Goal: Task Accomplishment & Management: Use online tool/utility

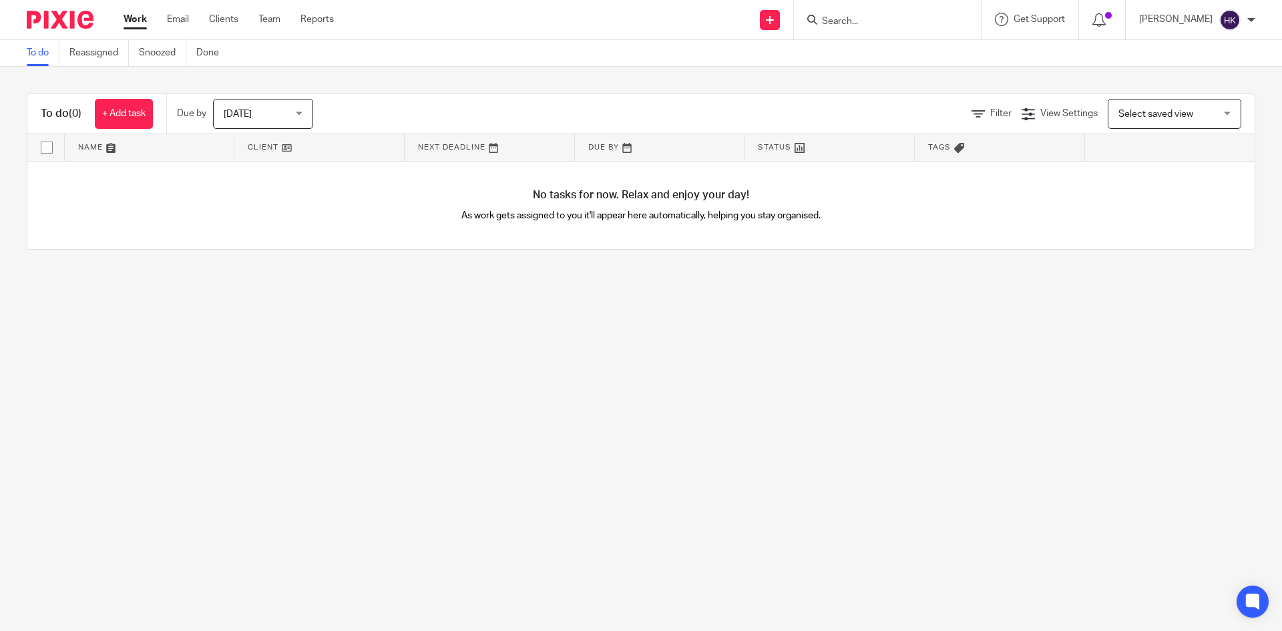
click at [846, 17] on input "Search" at bounding box center [881, 22] width 120 height 12
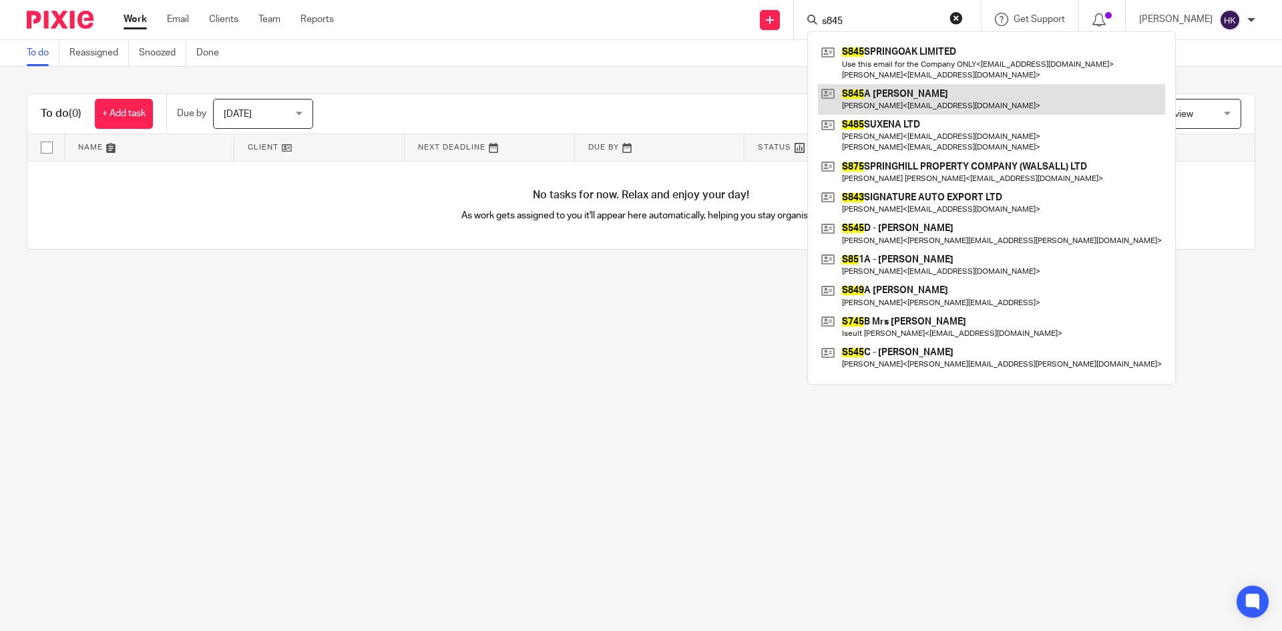
type input "s845"
click at [883, 98] on link at bounding box center [991, 99] width 347 height 31
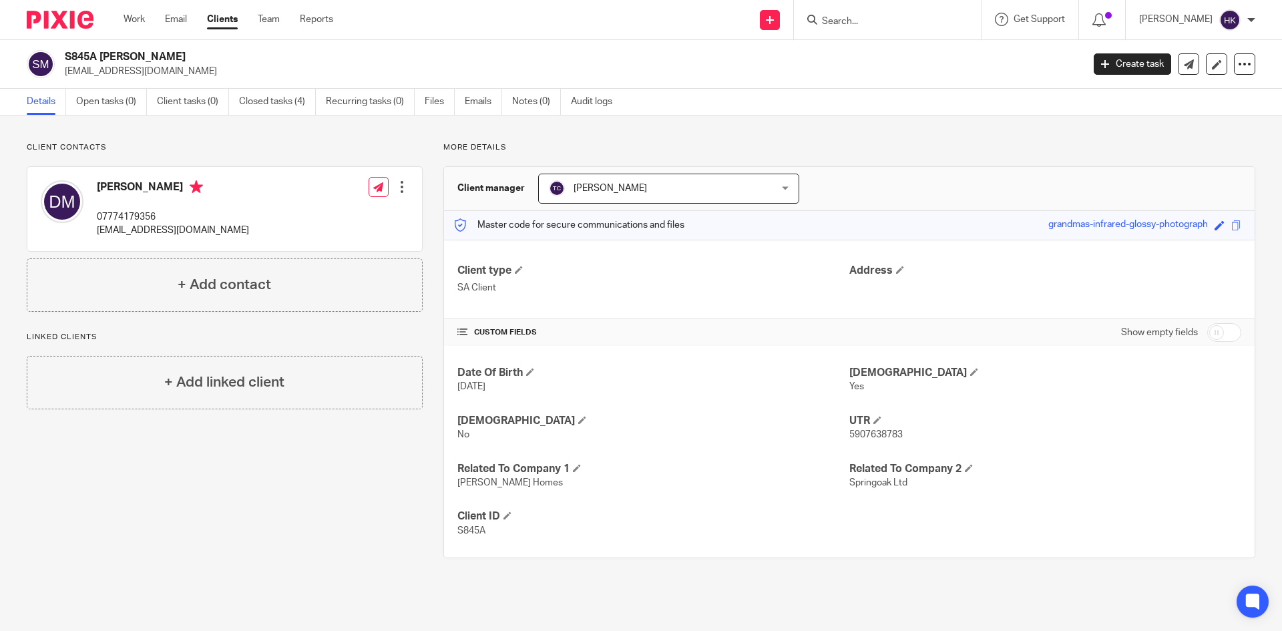
drag, startPoint x: 65, startPoint y: 74, endPoint x: 160, endPoint y: 78, distance: 95.6
click at [160, 78] on div "S845A Mrs Delores Matadeen lyndelcare@gmail.com Create task Update from Compani…" at bounding box center [641, 64] width 1282 height 49
copy p "lyndelcare@gmail.com"
click at [847, 20] on input "Search" at bounding box center [881, 22] width 120 height 12
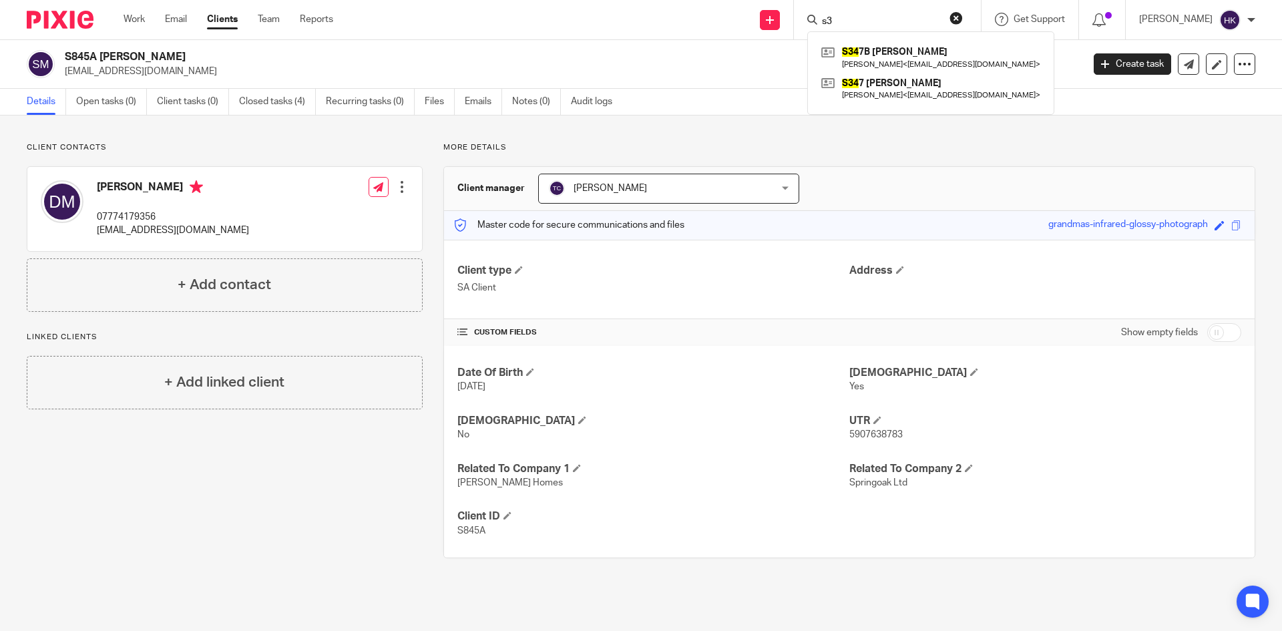
type input "s"
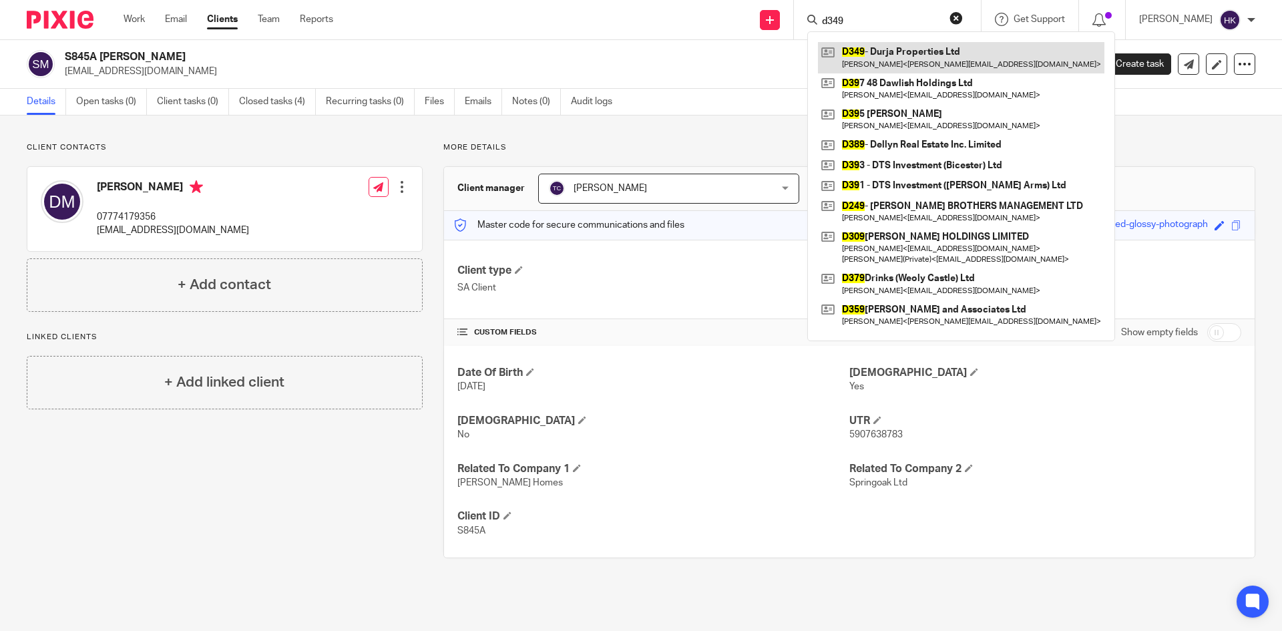
type input "d349"
click at [872, 58] on link at bounding box center [961, 57] width 286 height 31
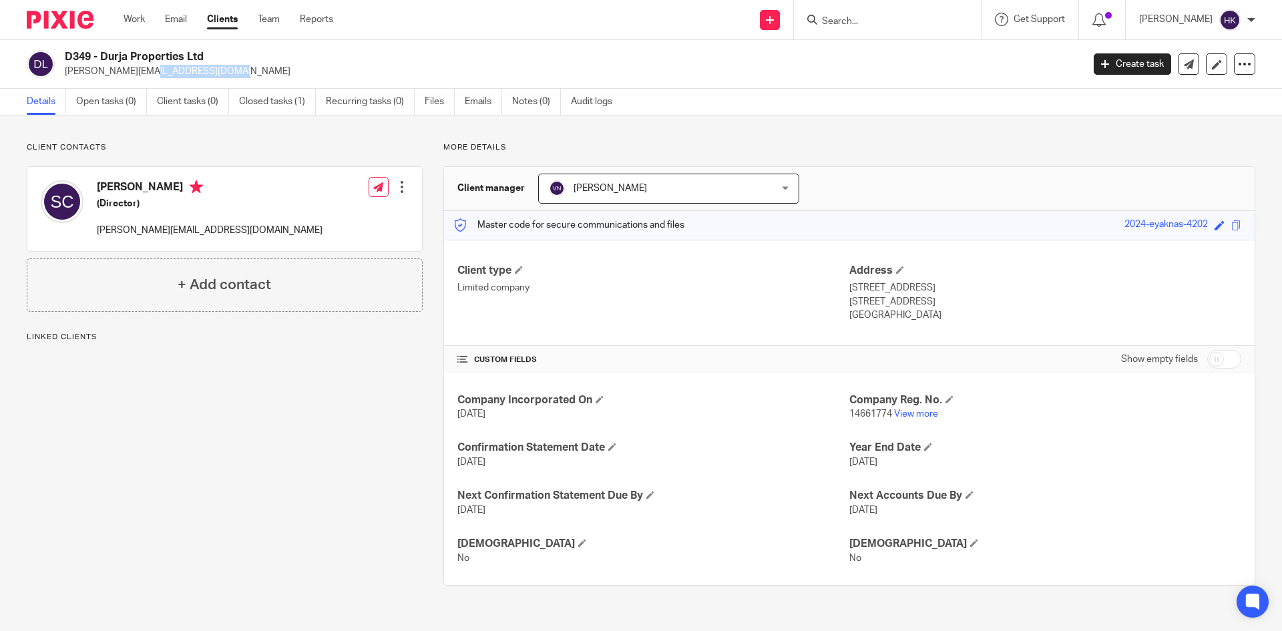
drag, startPoint x: 65, startPoint y: 77, endPoint x: 154, endPoint y: 80, distance: 89.6
click at [154, 80] on div "D349 - Durja Properties Ltd sankaye@gmail.com Create task Update from Companies…" at bounding box center [641, 64] width 1282 height 49
copy p "sankaye@gmail.com"
click at [774, 22] on icon at bounding box center [770, 20] width 8 height 8
click at [763, 121] on link "Request signature" at bounding box center [783, 121] width 93 height 19
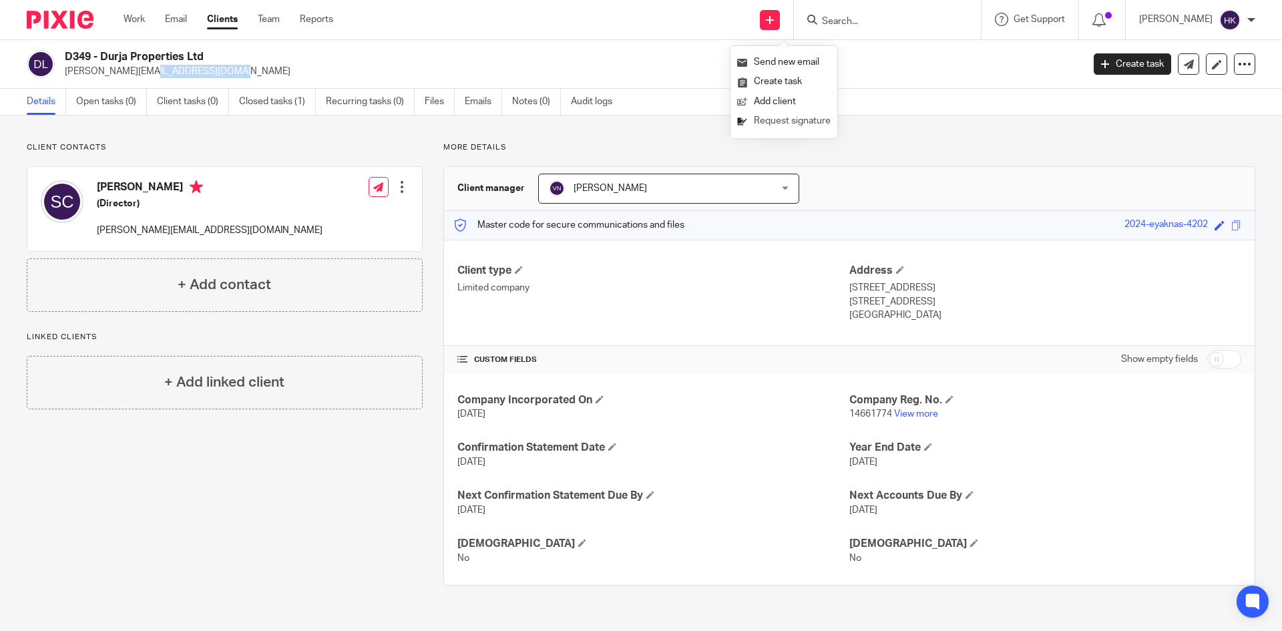
click at [770, 123] on link "Request signature" at bounding box center [783, 121] width 93 height 19
click at [777, 124] on link "Request signature" at bounding box center [783, 121] width 93 height 19
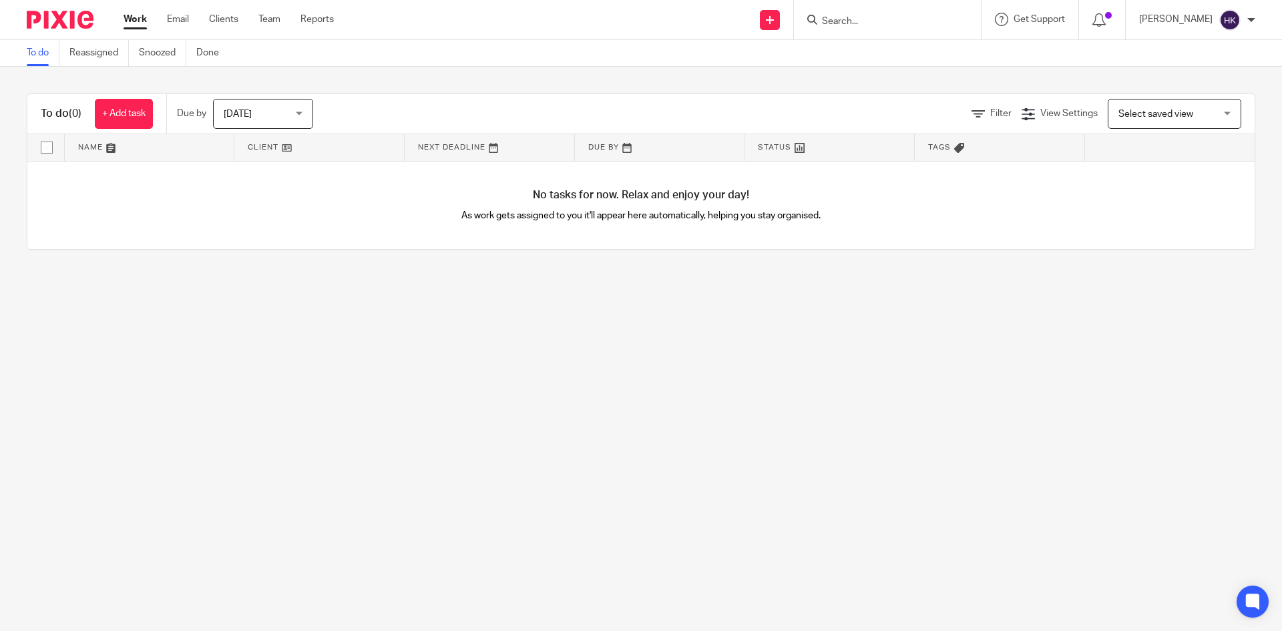
click at [887, 23] on input "Search" at bounding box center [881, 22] width 120 height 12
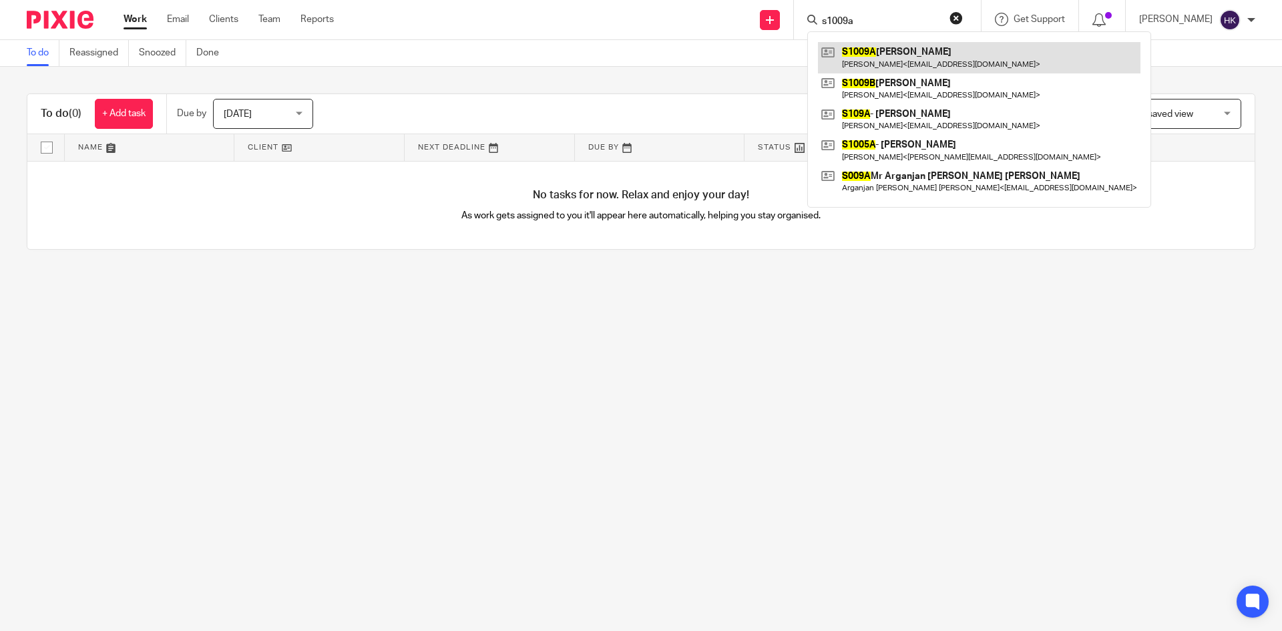
type input "s1009a"
click at [906, 61] on link at bounding box center [979, 57] width 323 height 31
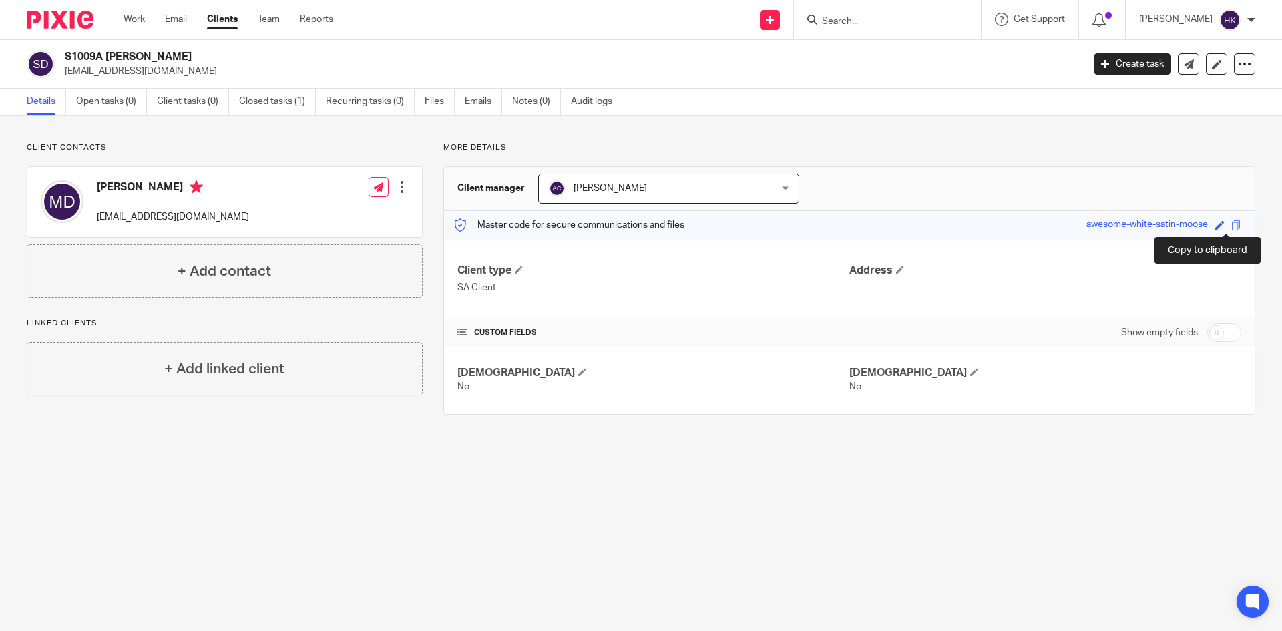
click at [1231, 226] on span at bounding box center [1236, 225] width 10 height 10
click at [868, 17] on input "Search" at bounding box center [881, 22] width 120 height 12
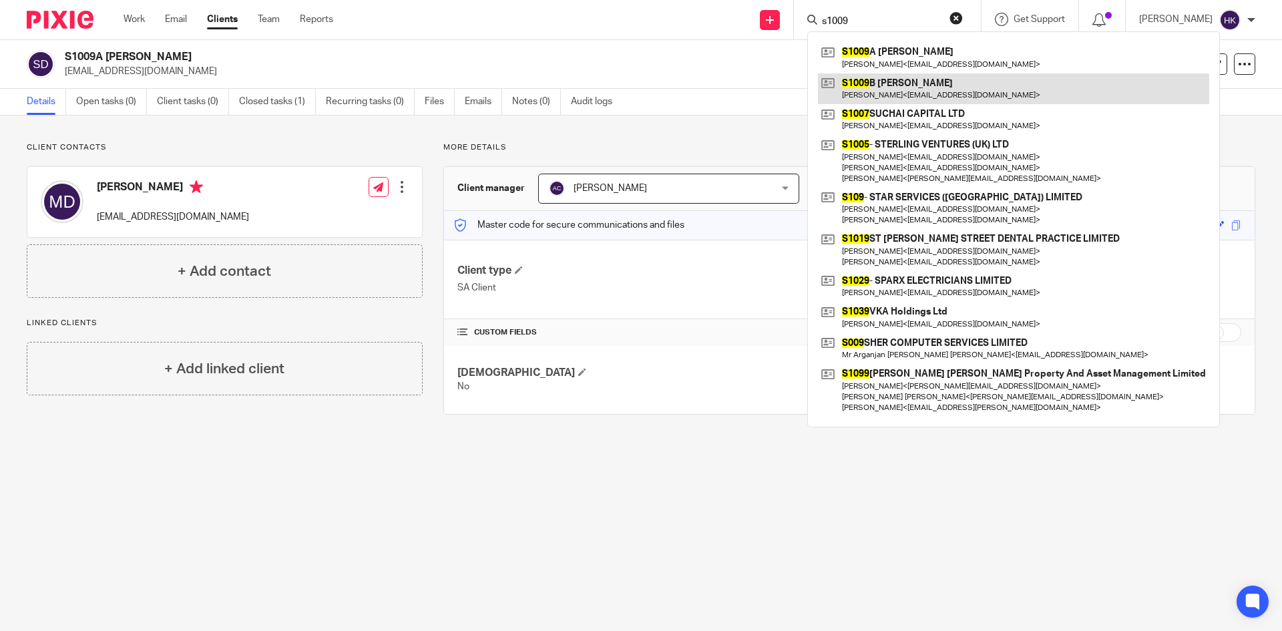
type input "s1009"
click at [888, 91] on link at bounding box center [1013, 88] width 391 height 31
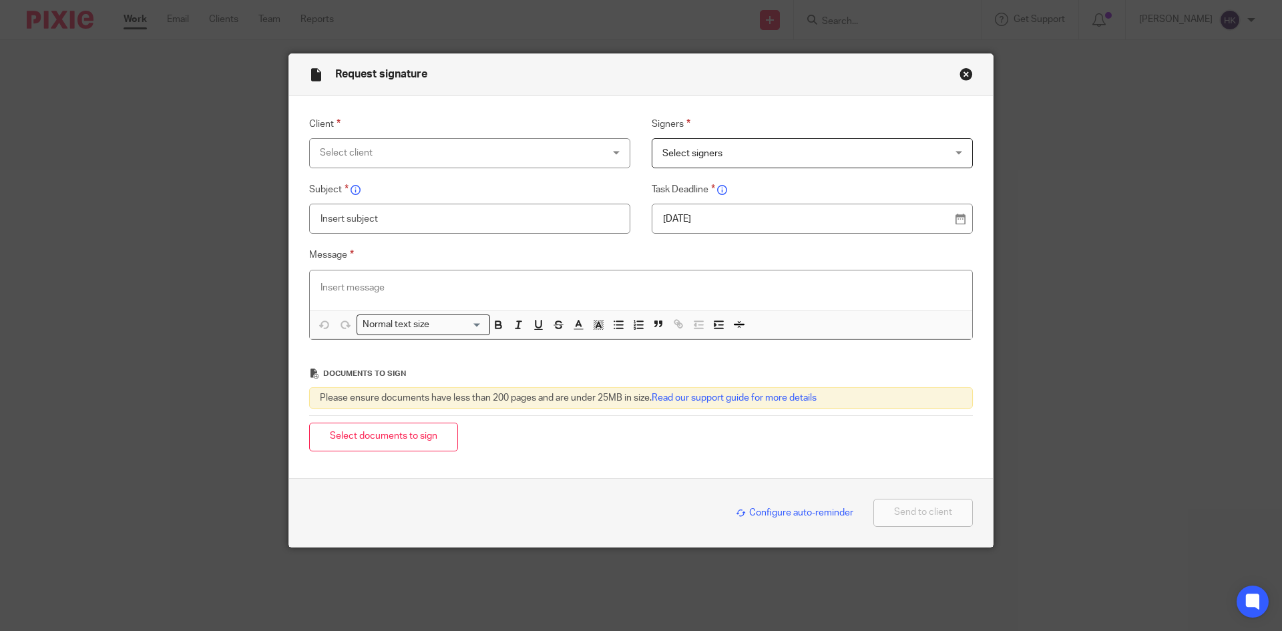
click at [355, 156] on div "Select client" at bounding box center [444, 153] width 248 height 28
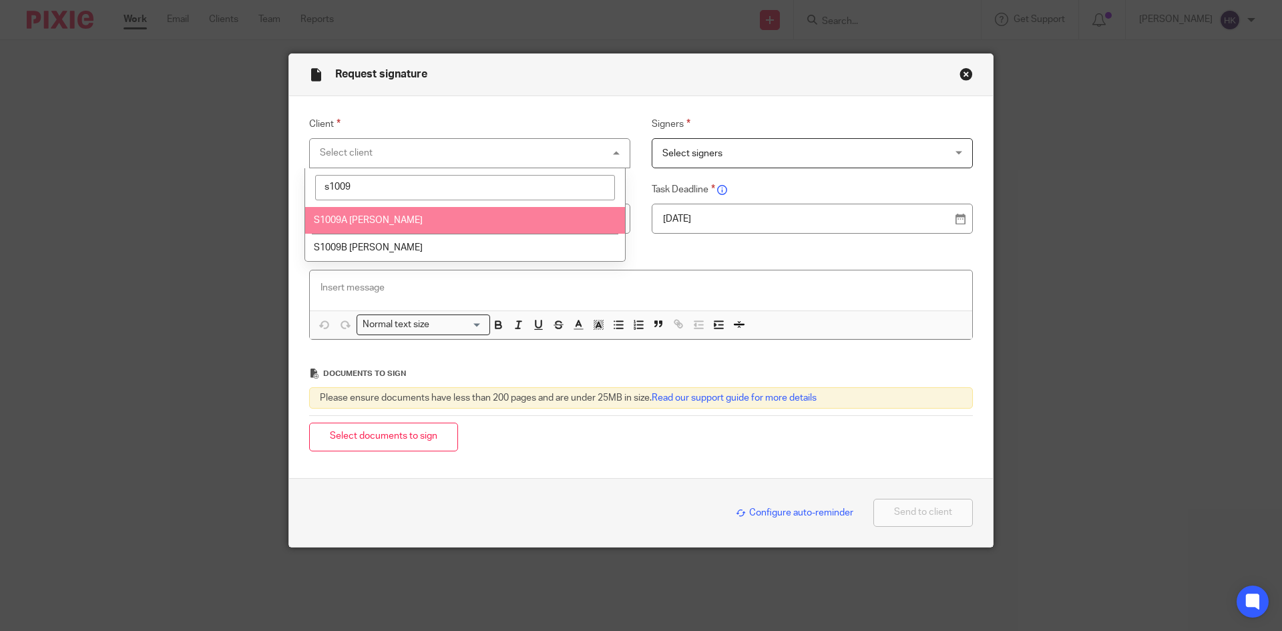
type input "s1009"
click at [364, 216] on span "S1009A [PERSON_NAME]" at bounding box center [368, 220] width 109 height 9
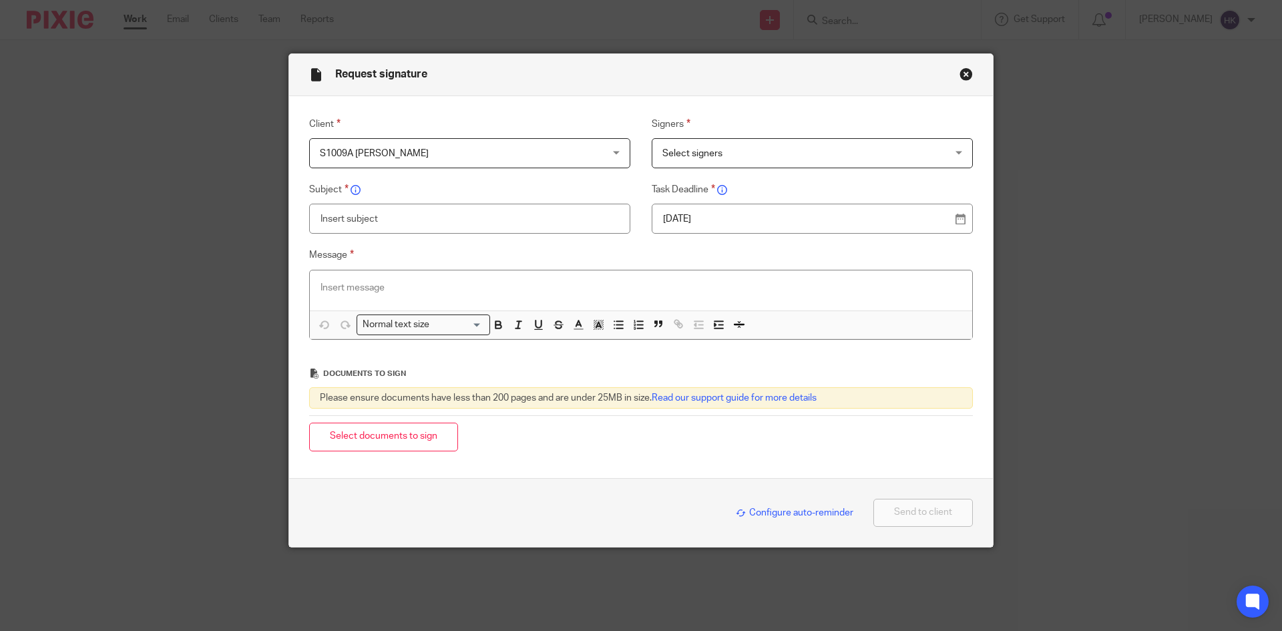
click at [673, 152] on span "Select signers" at bounding box center [692, 153] width 60 height 9
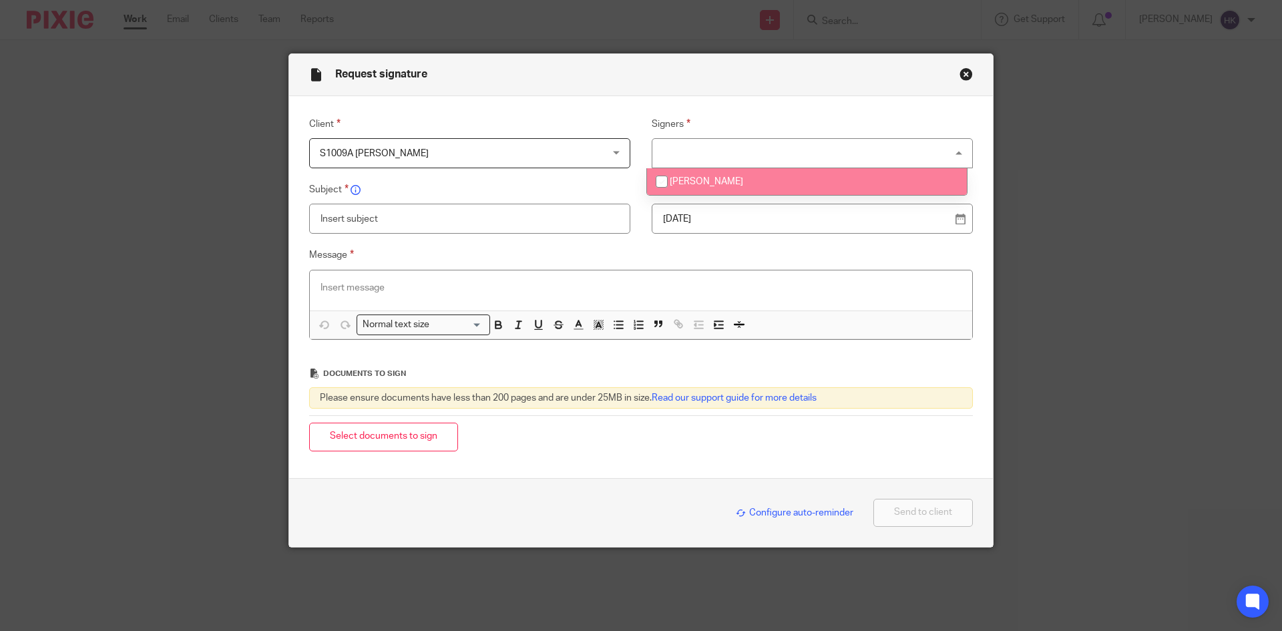
click at [733, 188] on li "Mandip Kaur Dulay" at bounding box center [807, 181] width 320 height 27
checkbox input "true"
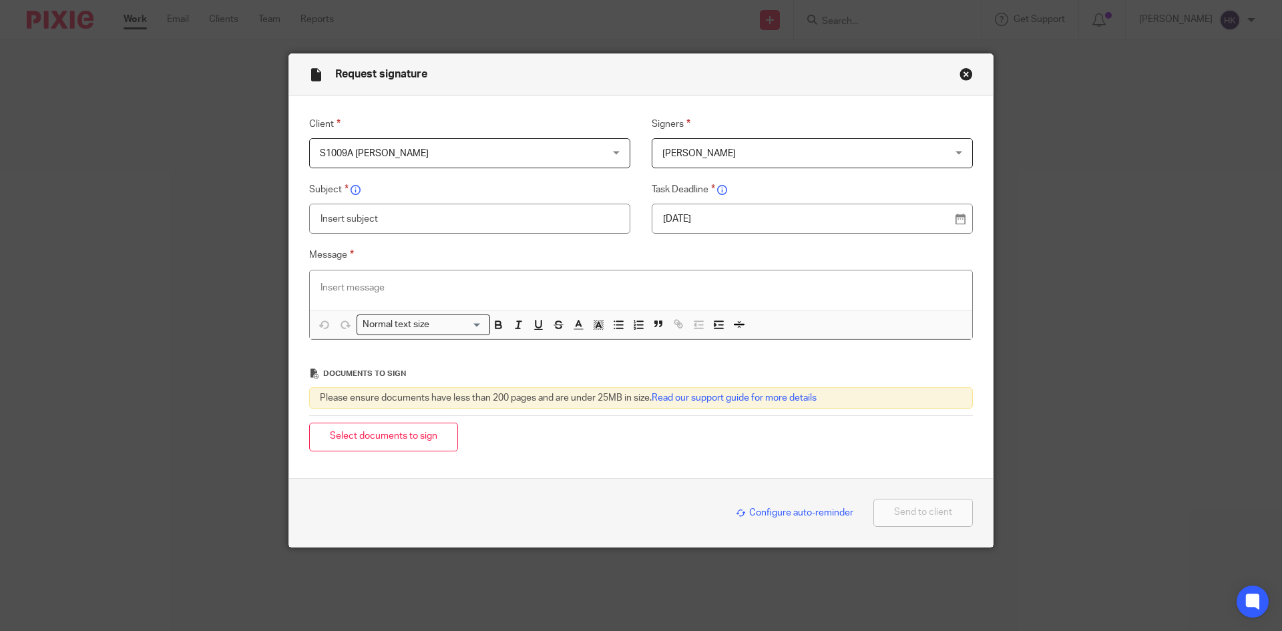
click at [725, 217] on p "19 Sep 2025" at bounding box center [807, 218] width 288 height 13
click at [380, 222] on input "text" at bounding box center [469, 219] width 321 height 30
type input "S1009A - Personal Tax Return Pack"
paste div
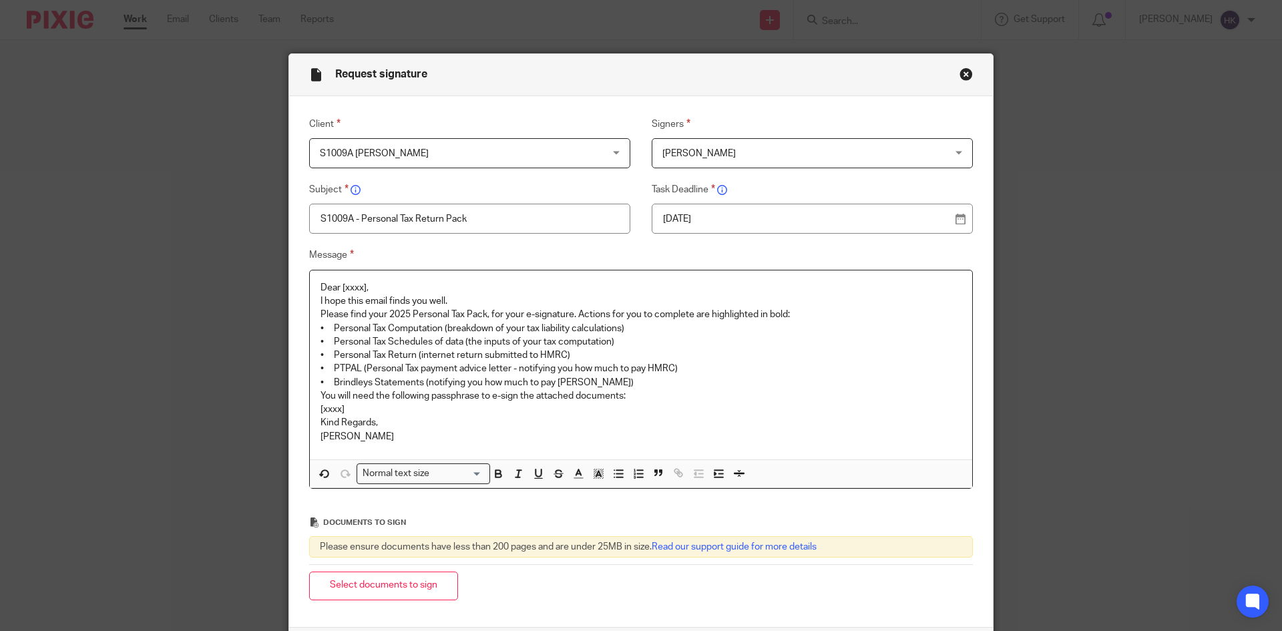
click at [397, 284] on p "Dear [xxxx]," at bounding box center [641, 287] width 641 height 13
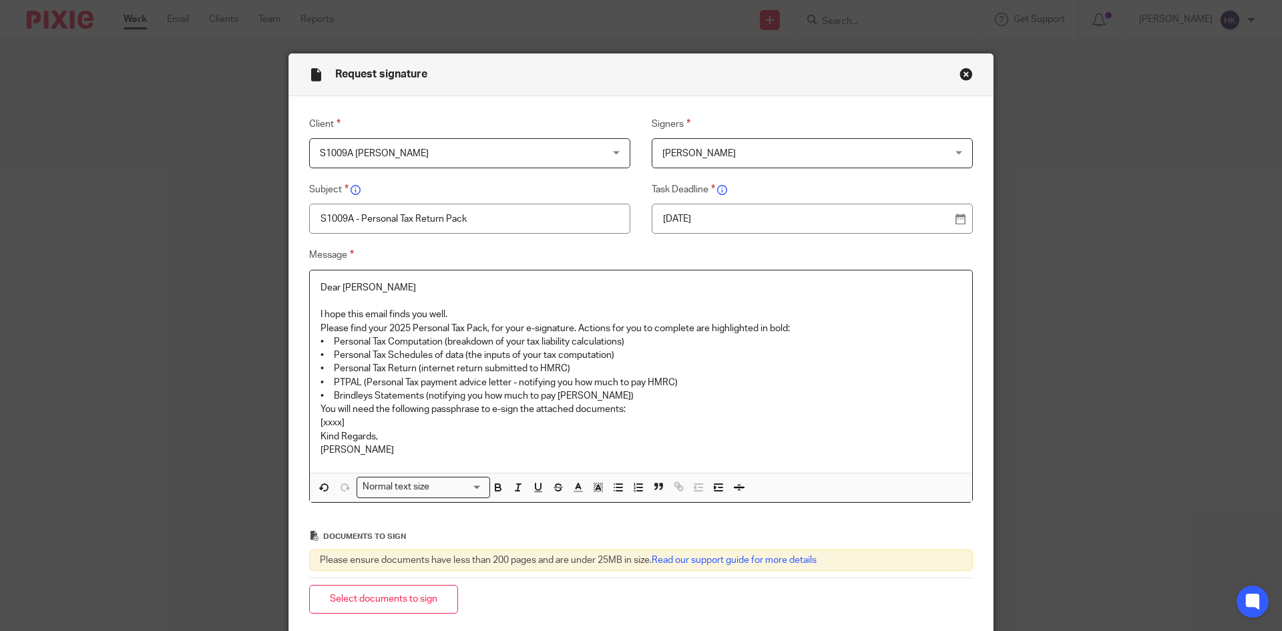
click at [468, 317] on p "I hope this email finds you well." at bounding box center [641, 314] width 641 height 13
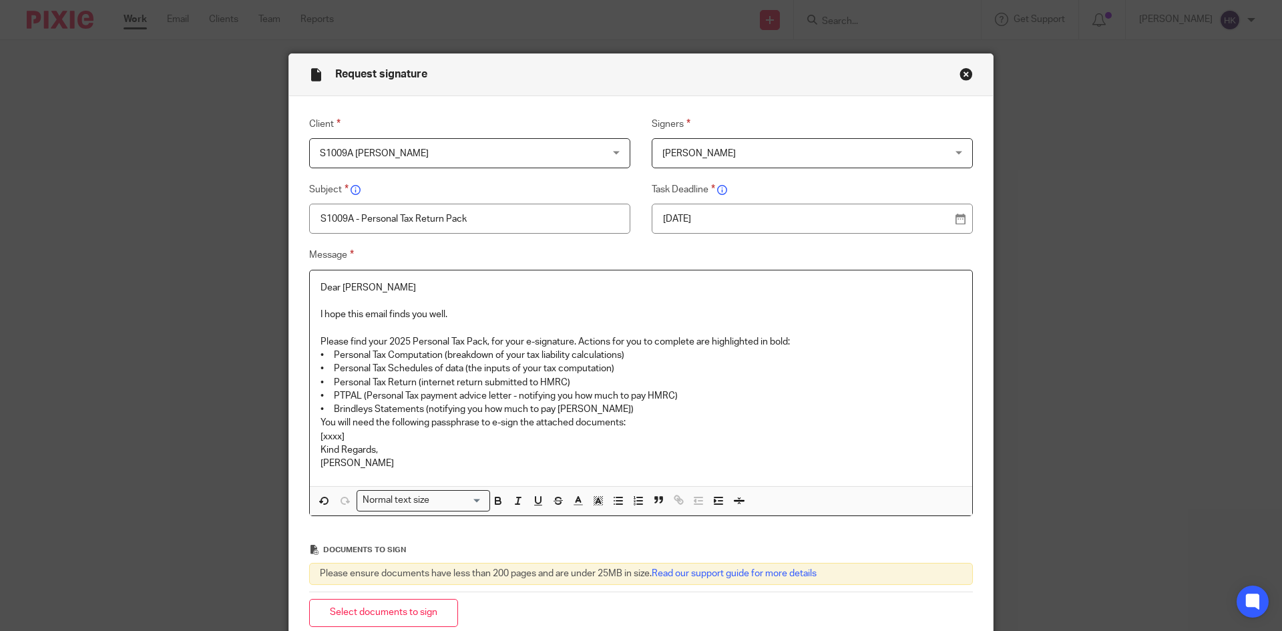
click at [795, 340] on p "Please find your 2025 Personal Tax Pack, for your e-signature. Actions for you …" at bounding box center [641, 341] width 641 height 13
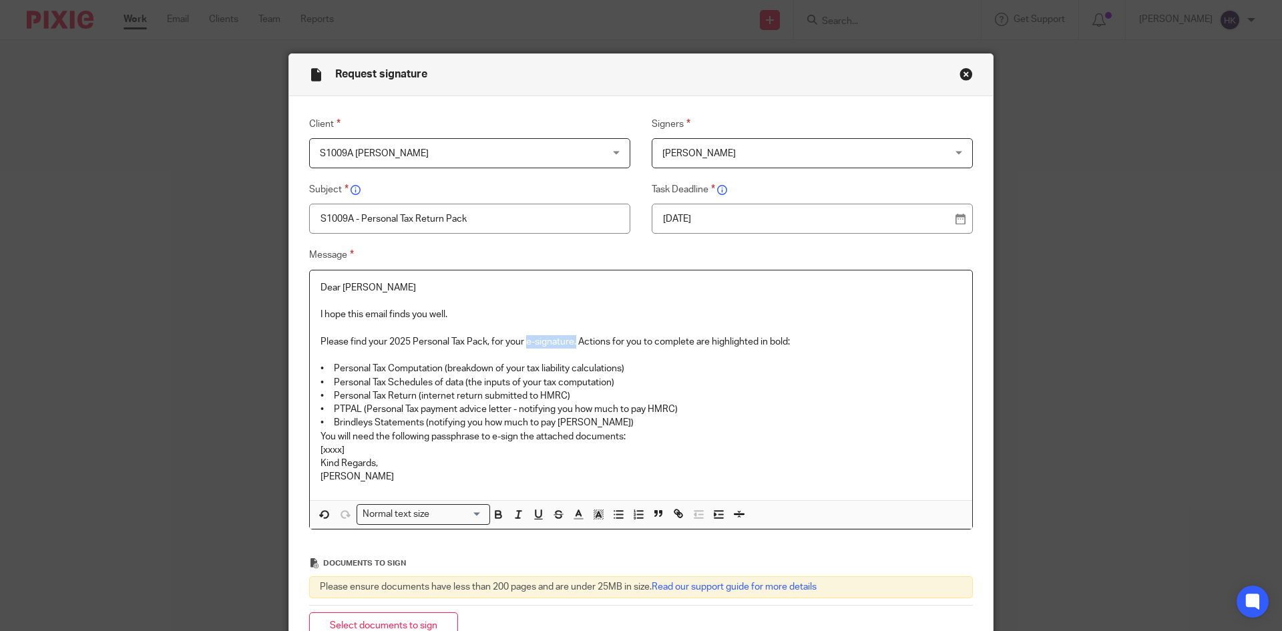
drag, startPoint x: 526, startPoint y: 338, endPoint x: 574, endPoint y: 340, distance: 48.8
click at [574, 340] on p "Please find your 2025 Personal Tax Pack, for your e-signature. Actions for you …" at bounding box center [641, 341] width 641 height 13
drag, startPoint x: 684, startPoint y: 406, endPoint x: 307, endPoint y: 411, distance: 377.4
click at [310, 411] on div "Dear Mandip I hope this email finds you well. Please find your 2025 Personal Ta…" at bounding box center [641, 385] width 662 height 230
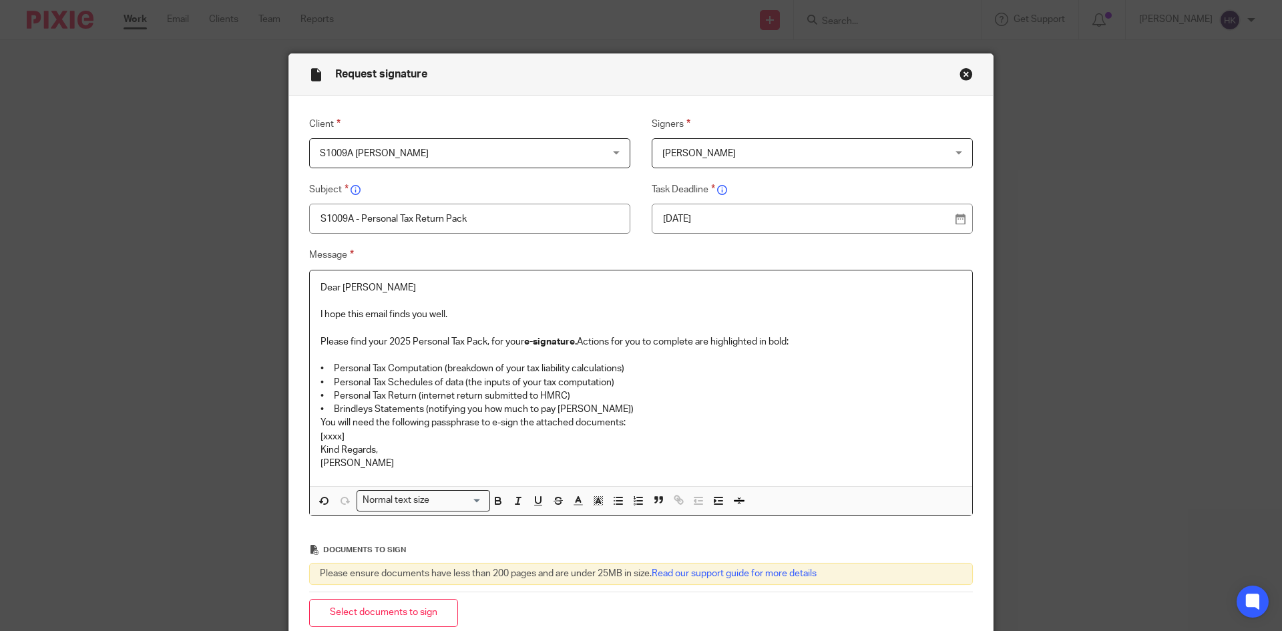
click at [620, 405] on p "• Brindleys Statements (notifying you how much to pay Brindleys)" at bounding box center [641, 409] width 641 height 13
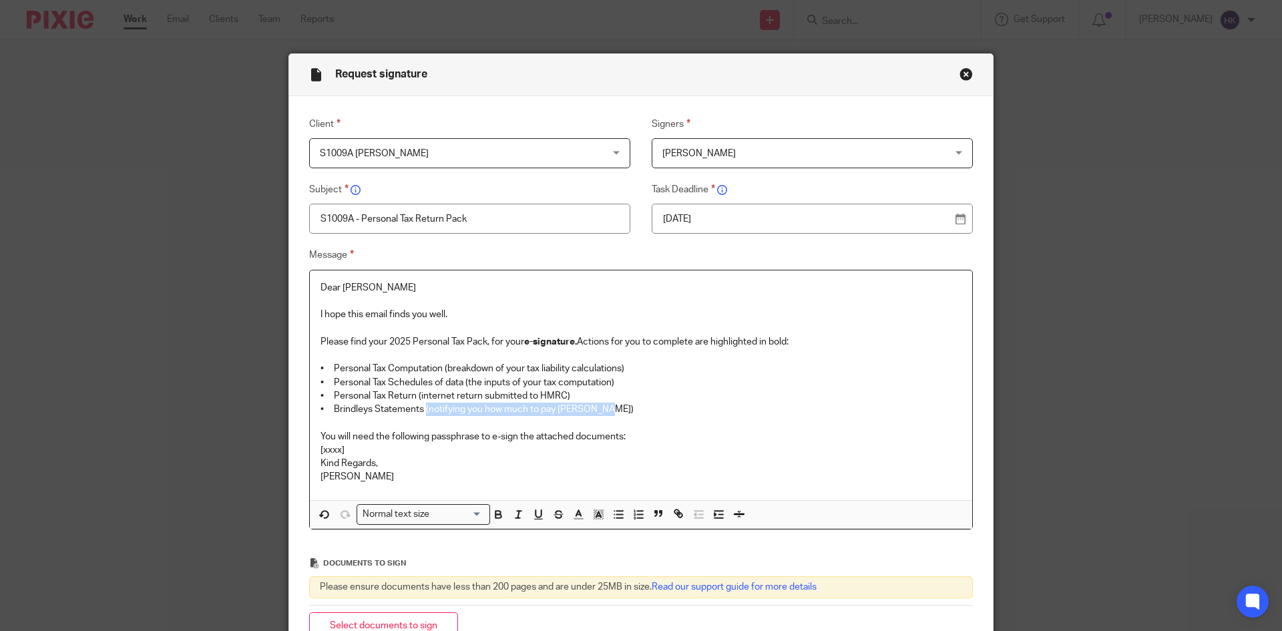
drag, startPoint x: 421, startPoint y: 407, endPoint x: 602, endPoint y: 412, distance: 181.7
click at [602, 412] on p "• Brindleys Statements (notifying you how much to pay Brindleys)" at bounding box center [641, 409] width 641 height 13
drag, startPoint x: 489, startPoint y: 436, endPoint x: 514, endPoint y: 439, distance: 24.9
click at [514, 439] on p "You will need the following passphrase to e-sign the attached documents:" at bounding box center [641, 436] width 641 height 13
click at [631, 432] on p "You will need the following passphrase to e-sign the attached documents:" at bounding box center [641, 436] width 641 height 13
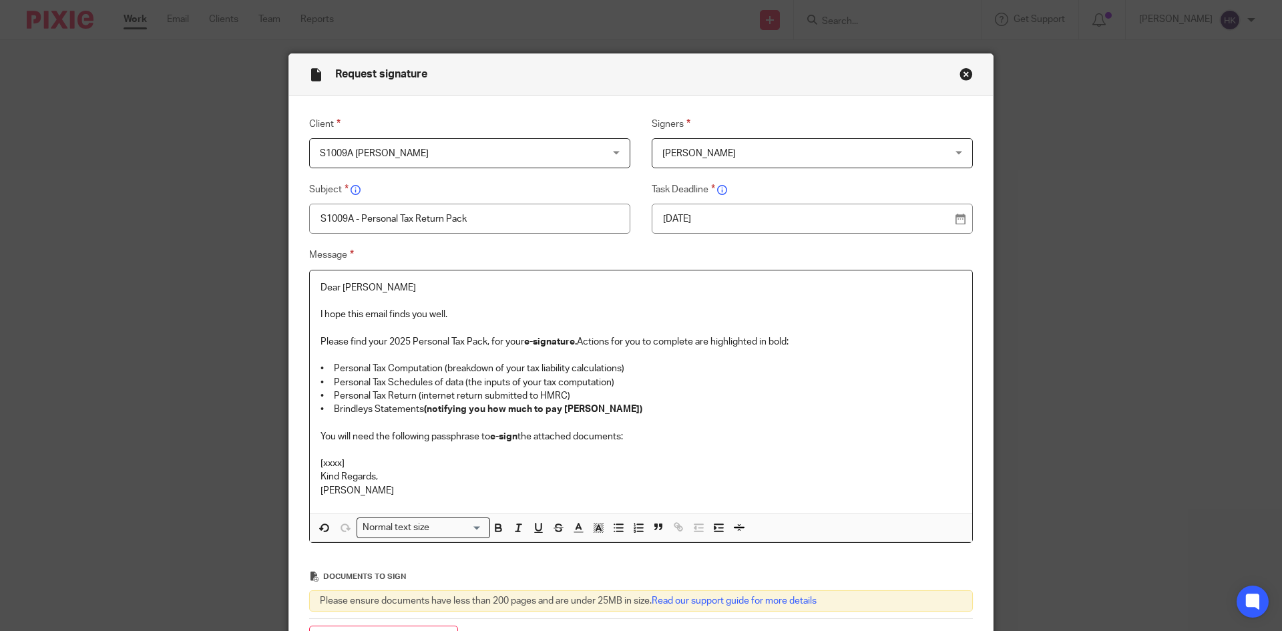
click at [351, 459] on p "[xxxx]" at bounding box center [641, 463] width 641 height 13
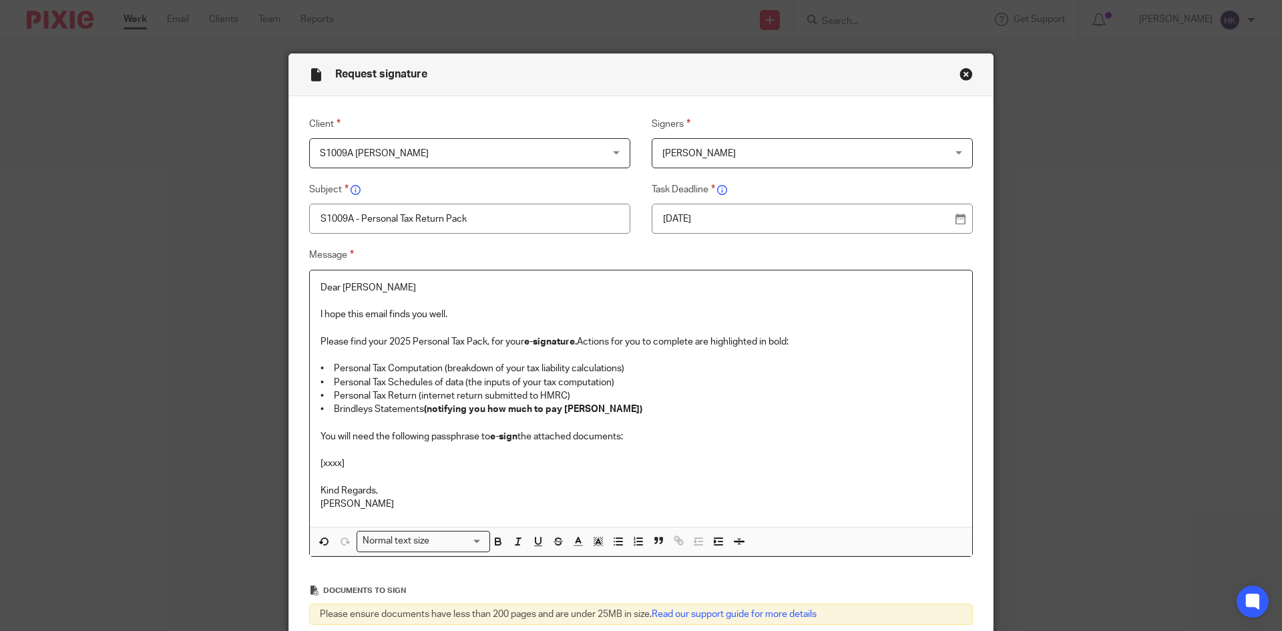
click at [365, 465] on p "[xxxx]" at bounding box center [641, 463] width 641 height 13
drag, startPoint x: 445, startPoint y: 461, endPoint x: 310, endPoint y: 468, distance: 135.7
click at [310, 468] on div "Dear Mandip I hope this email finds you well. Please find your 2025 Personal Ta…" at bounding box center [641, 398] width 662 height 257
click at [409, 544] on div "Normal text size" at bounding box center [420, 540] width 126 height 17
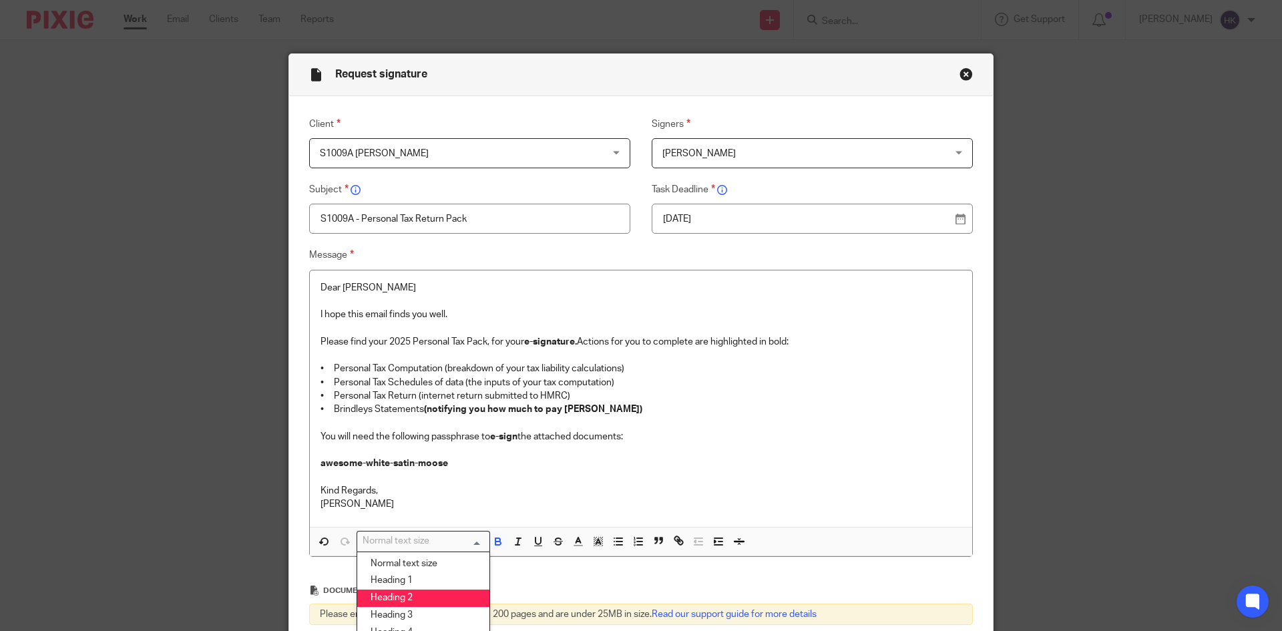
click at [415, 594] on li "Heading 2" at bounding box center [423, 598] width 132 height 17
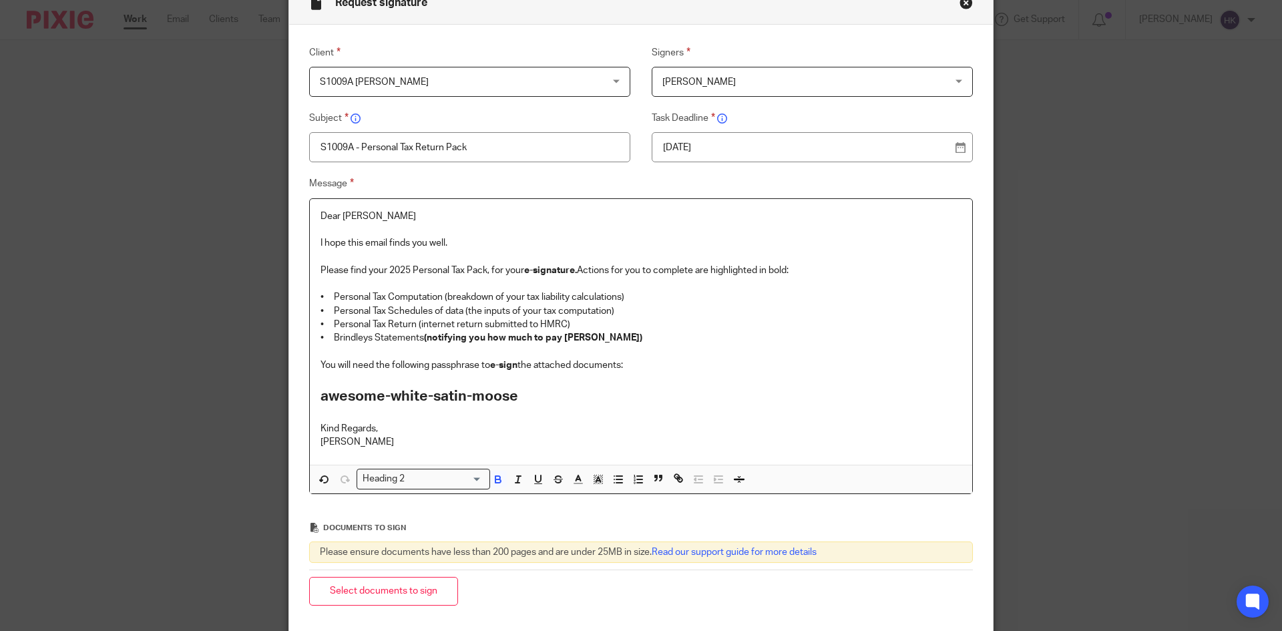
scroll to position [196, 0]
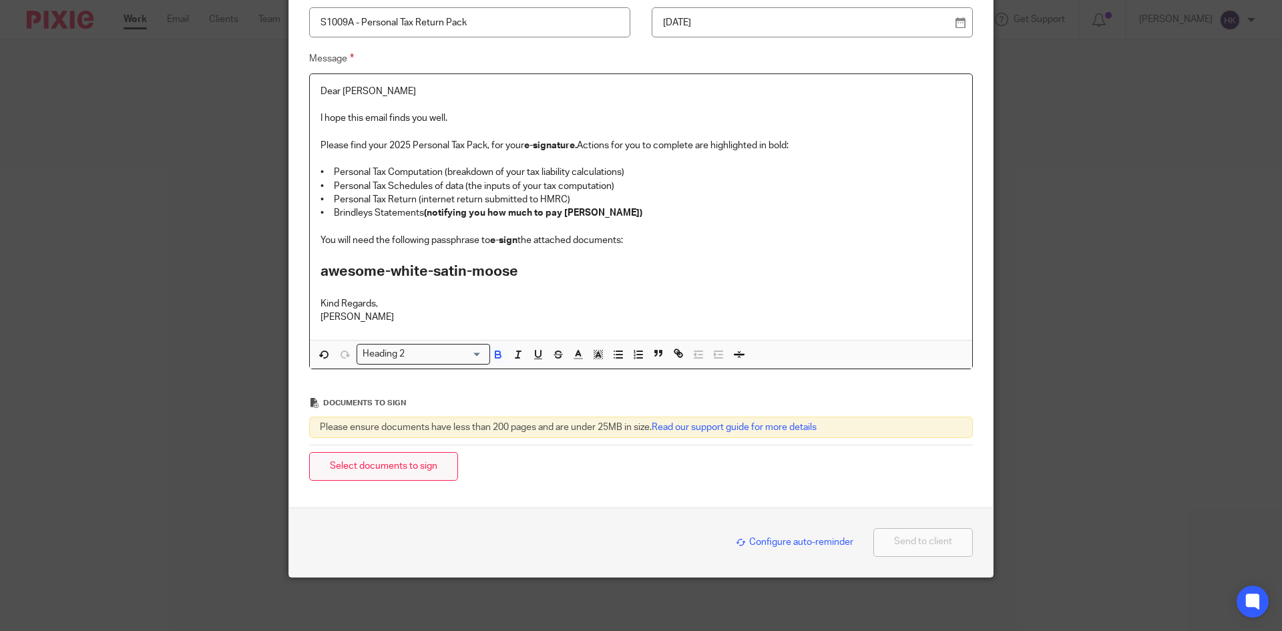
click at [394, 473] on button "Select documents to sign" at bounding box center [383, 466] width 149 height 29
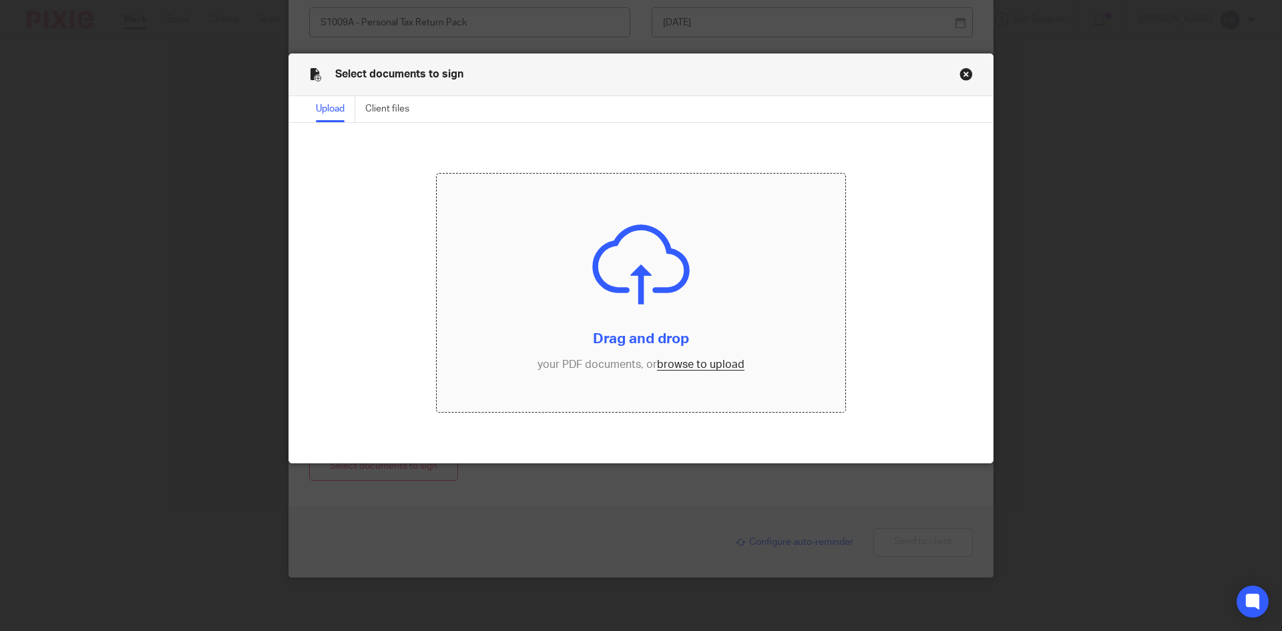
click at [727, 364] on input "file" at bounding box center [641, 293] width 409 height 239
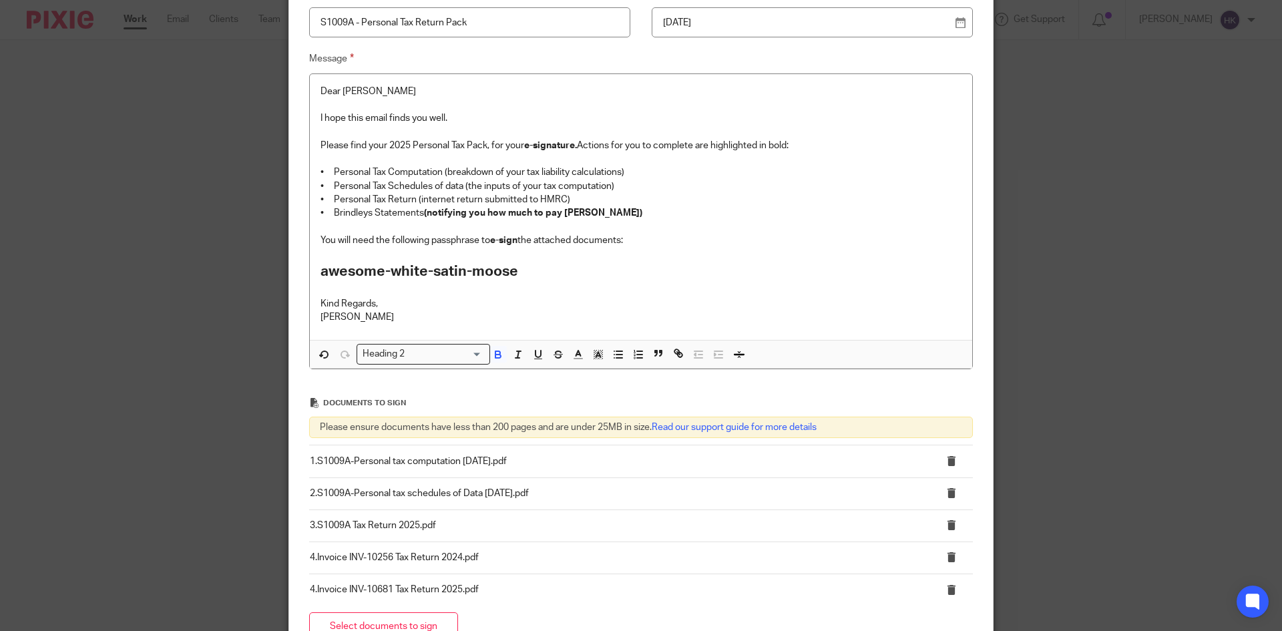
scroll to position [357, 0]
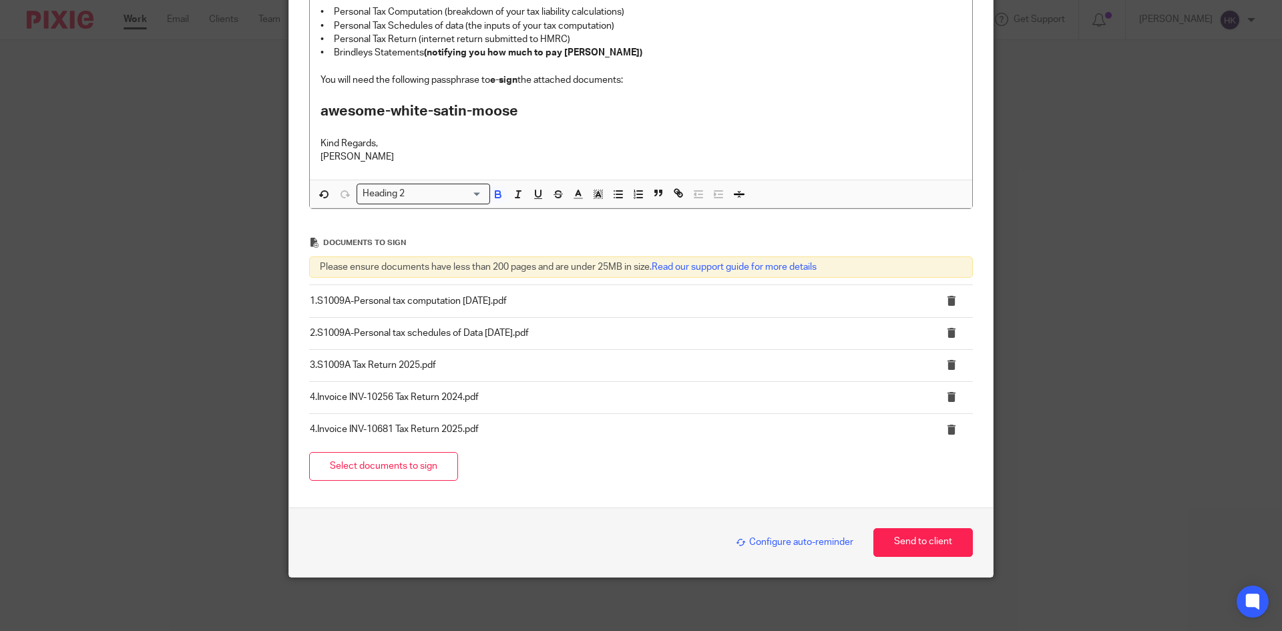
click at [760, 539] on span "Configure auto-reminder" at bounding box center [795, 542] width 118 height 9
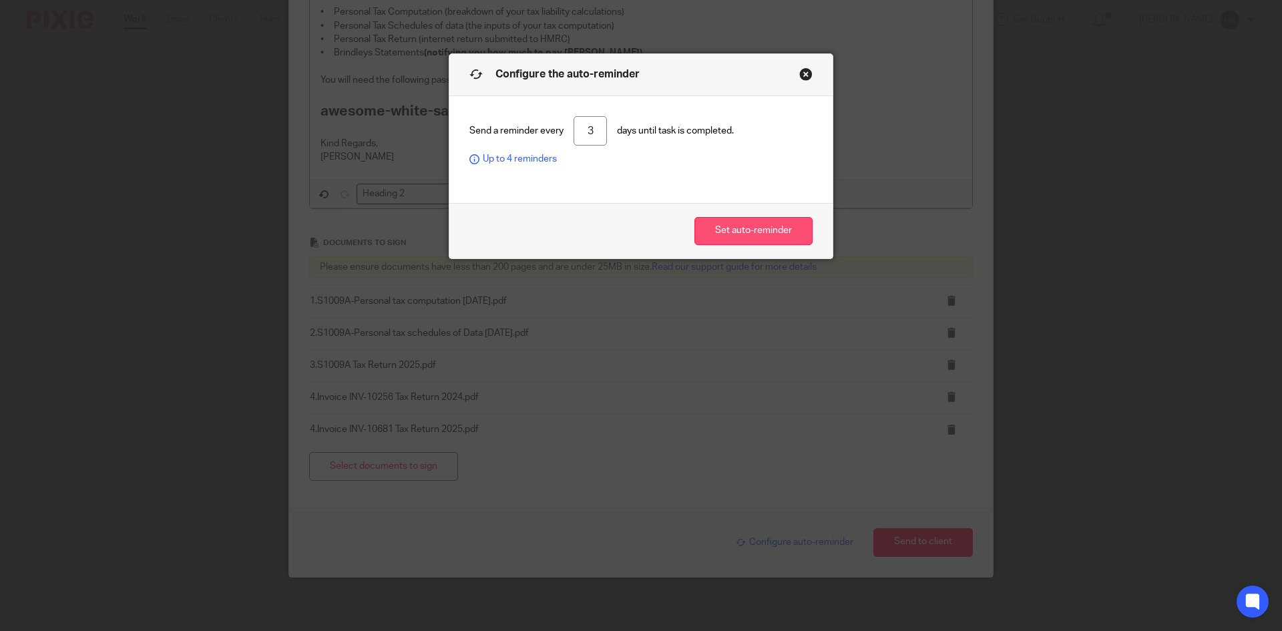
click at [718, 228] on button "Set auto-reminder" at bounding box center [754, 231] width 118 height 29
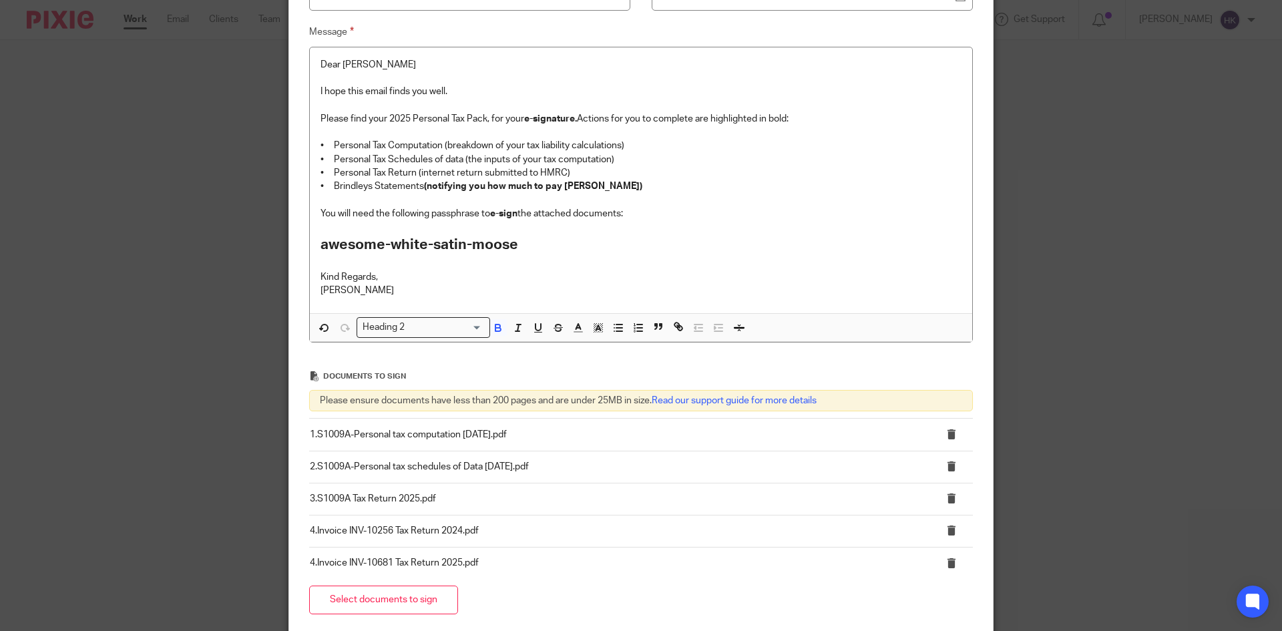
scroll to position [383, 0]
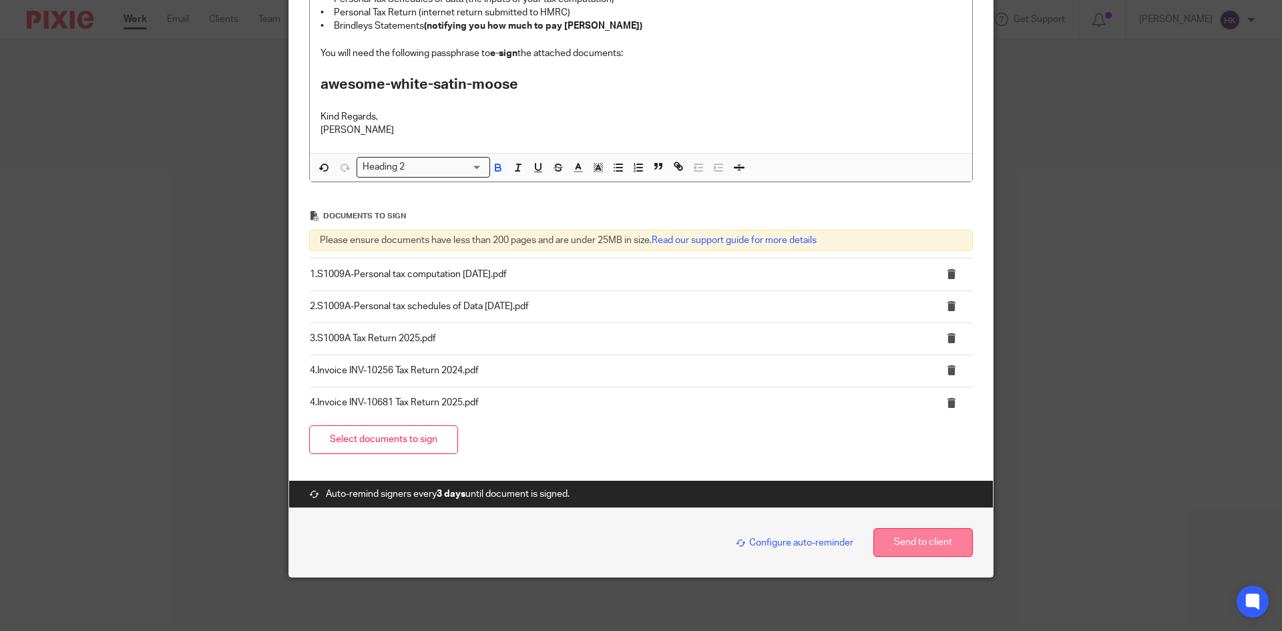
click at [947, 546] on button "Send to client" at bounding box center [924, 542] width 100 height 29
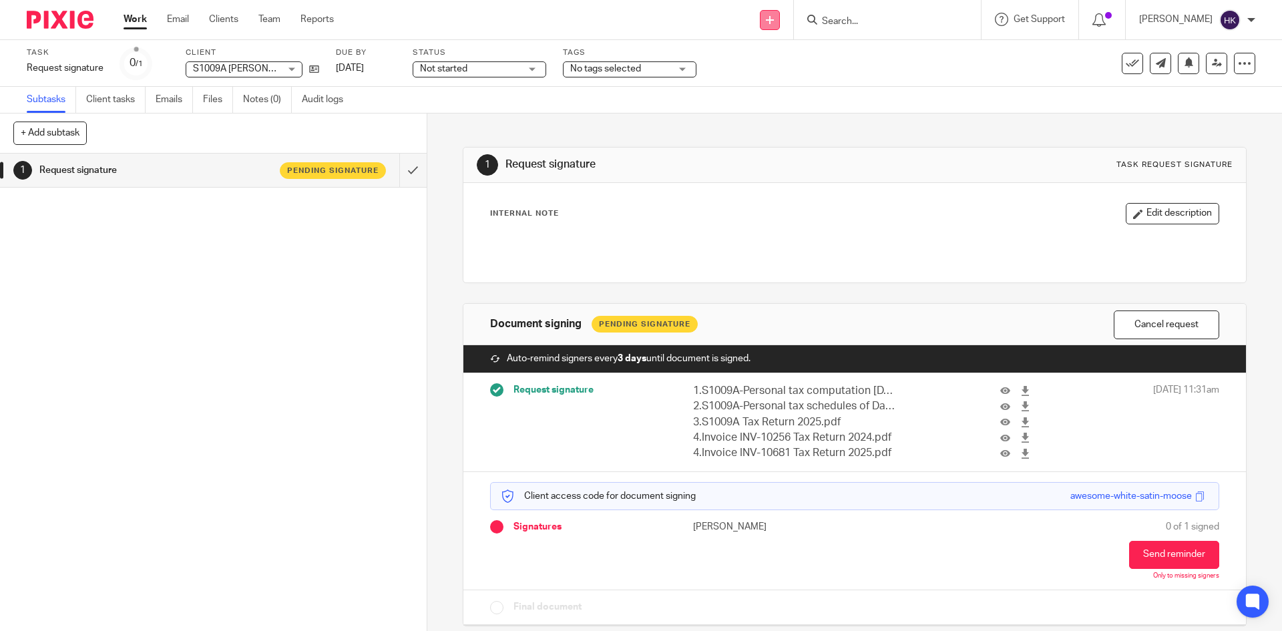
click at [780, 27] on link at bounding box center [770, 20] width 20 height 20
click at [775, 123] on link "Request signature" at bounding box center [783, 121] width 93 height 19
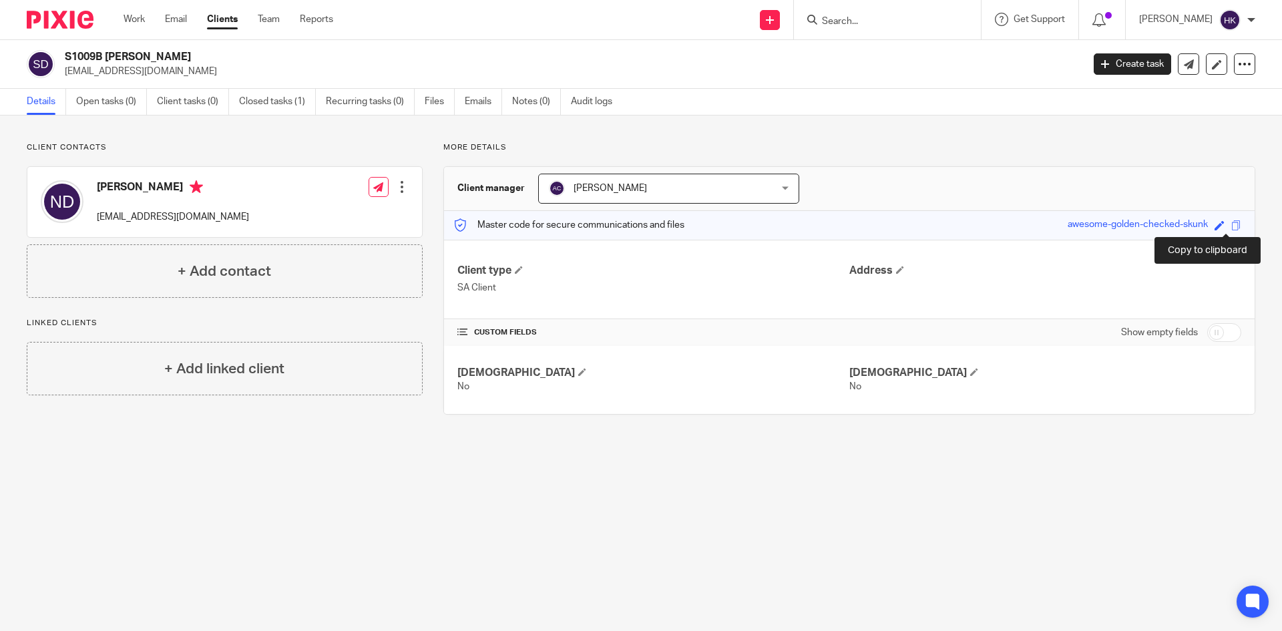
click at [1231, 226] on span at bounding box center [1236, 225] width 10 height 10
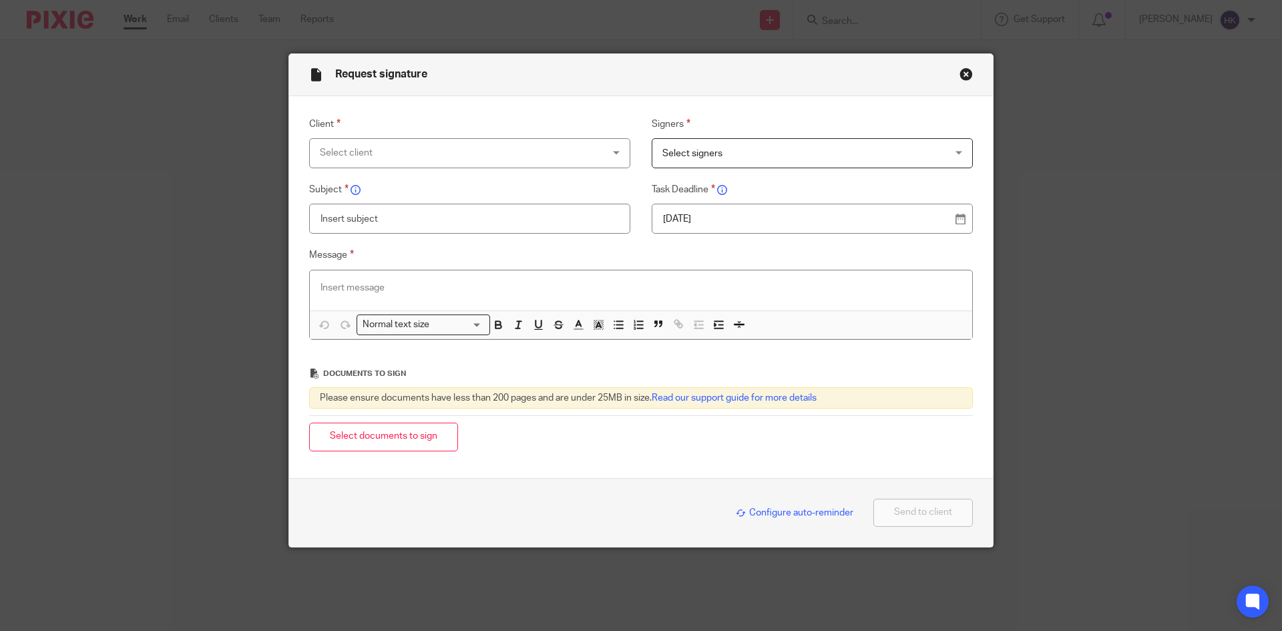
click at [389, 155] on div "Select client" at bounding box center [444, 153] width 248 height 28
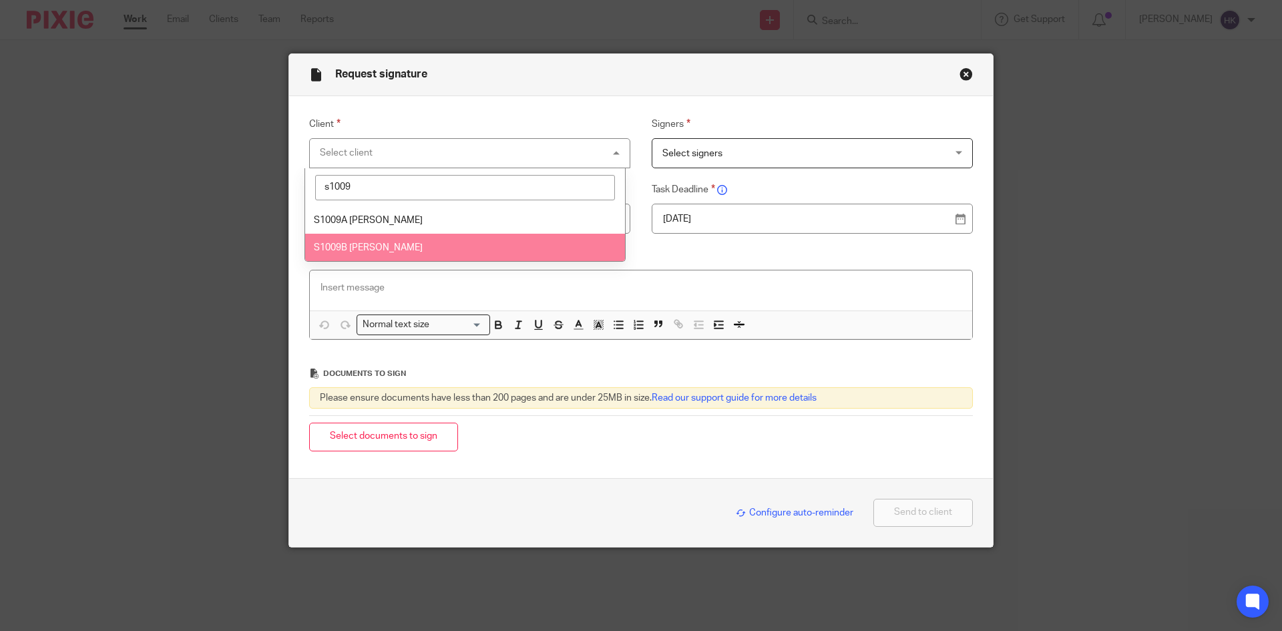
type input "s1009"
click at [383, 242] on li "S1009B [PERSON_NAME]" at bounding box center [465, 247] width 320 height 27
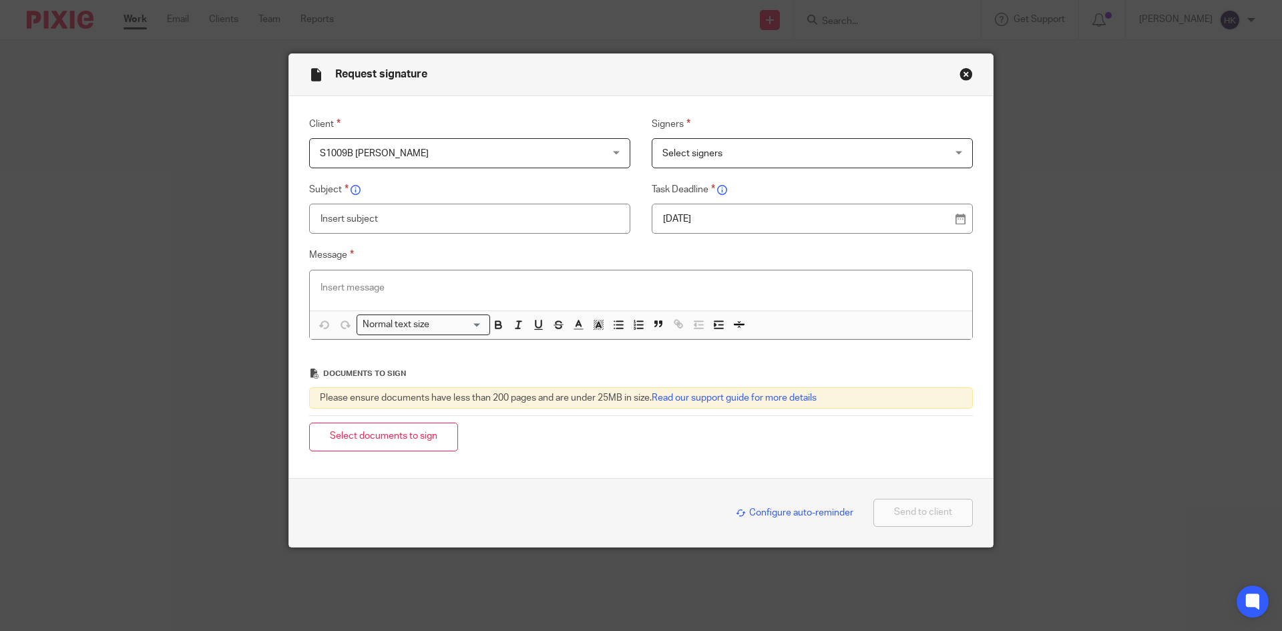
click at [747, 149] on span "Select signers" at bounding box center [786, 153] width 248 height 28
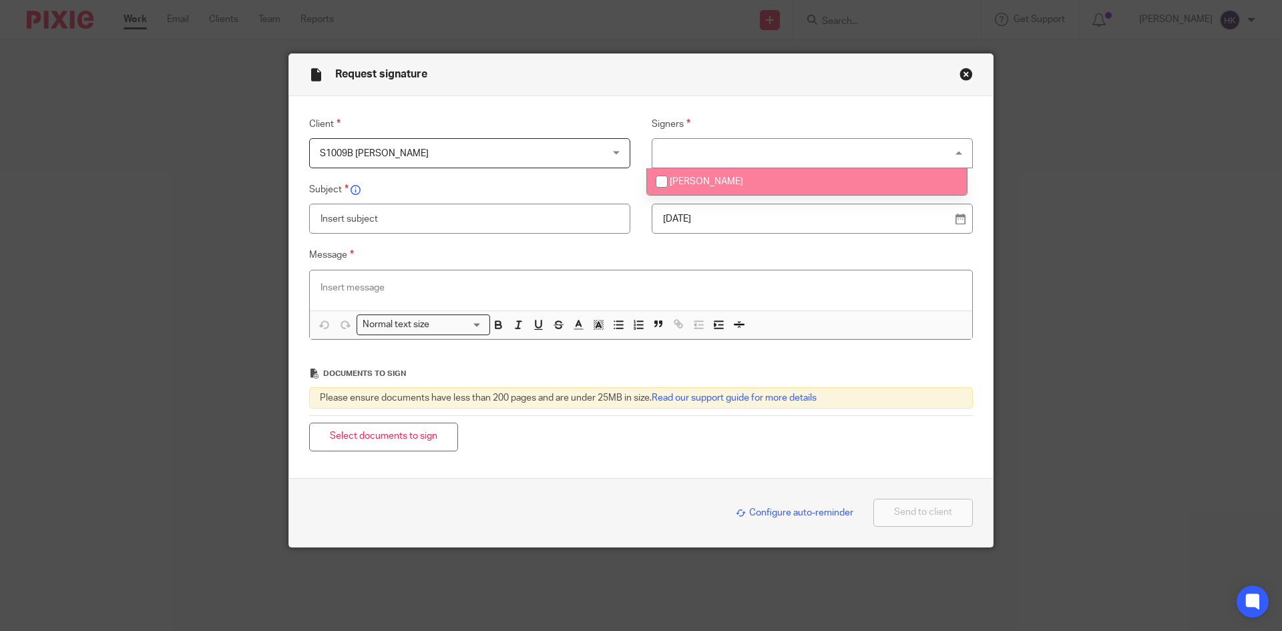
click at [757, 188] on li "[PERSON_NAME]" at bounding box center [807, 181] width 320 height 27
checkbox input "true"
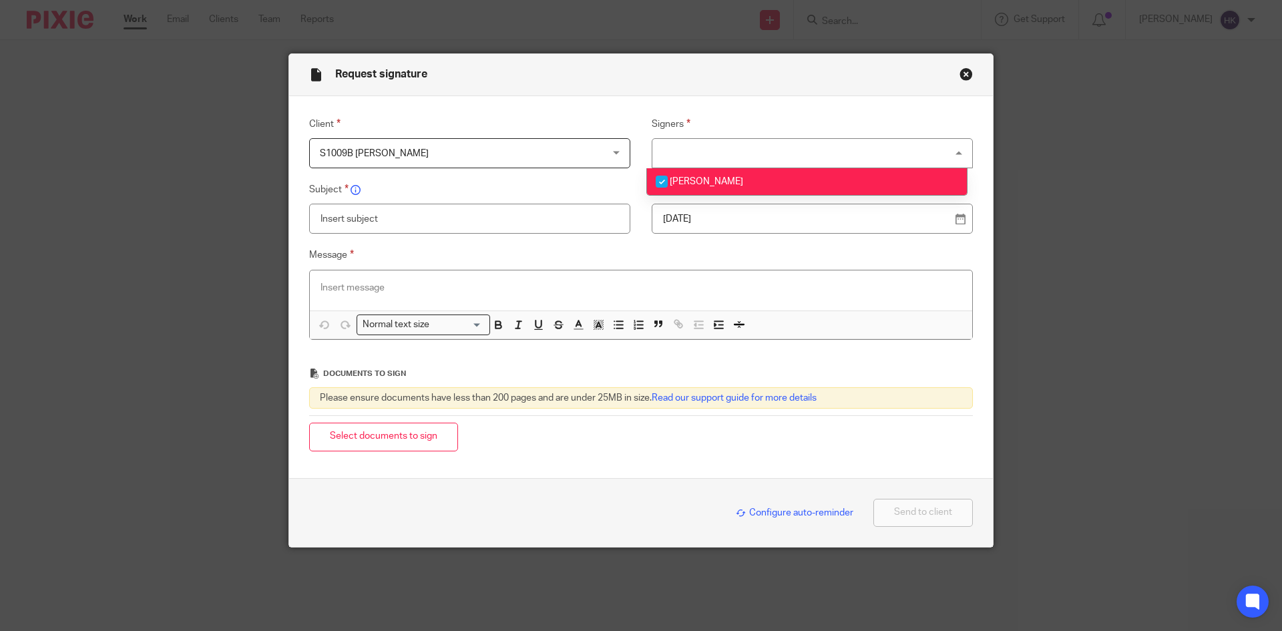
click at [768, 223] on p "19 Sep 2025" at bounding box center [807, 218] width 288 height 13
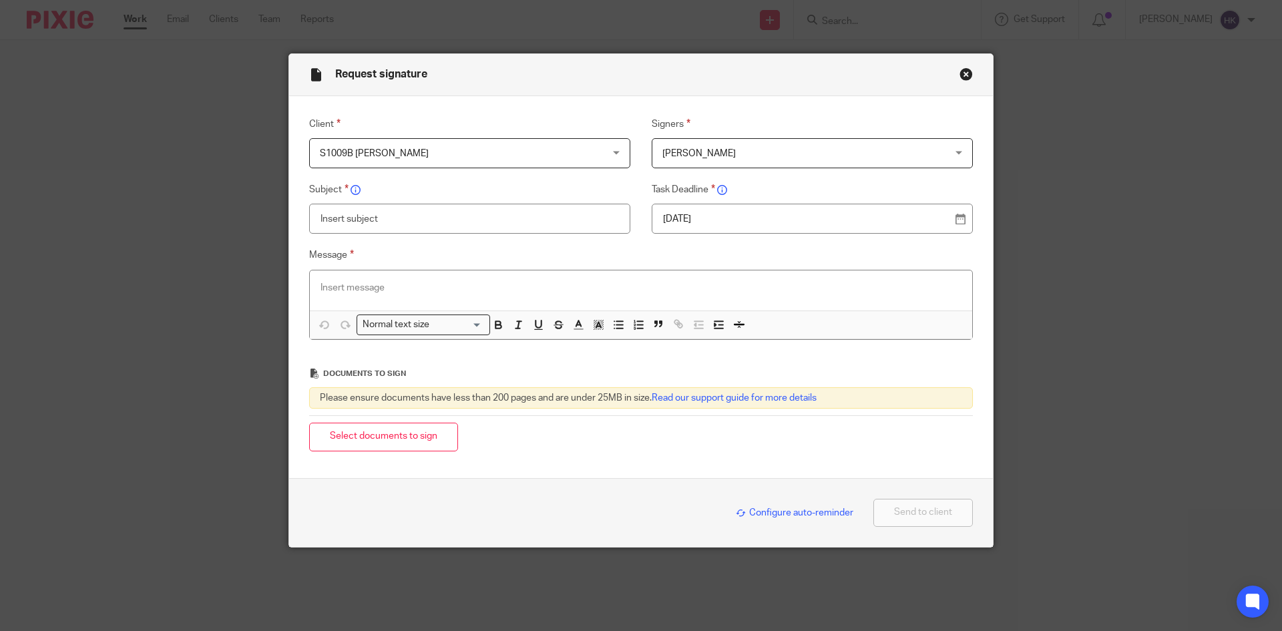
click at [402, 225] on input "text" at bounding box center [469, 219] width 321 height 30
type input "S1009B - Personal Tax Return Pack"
paste div
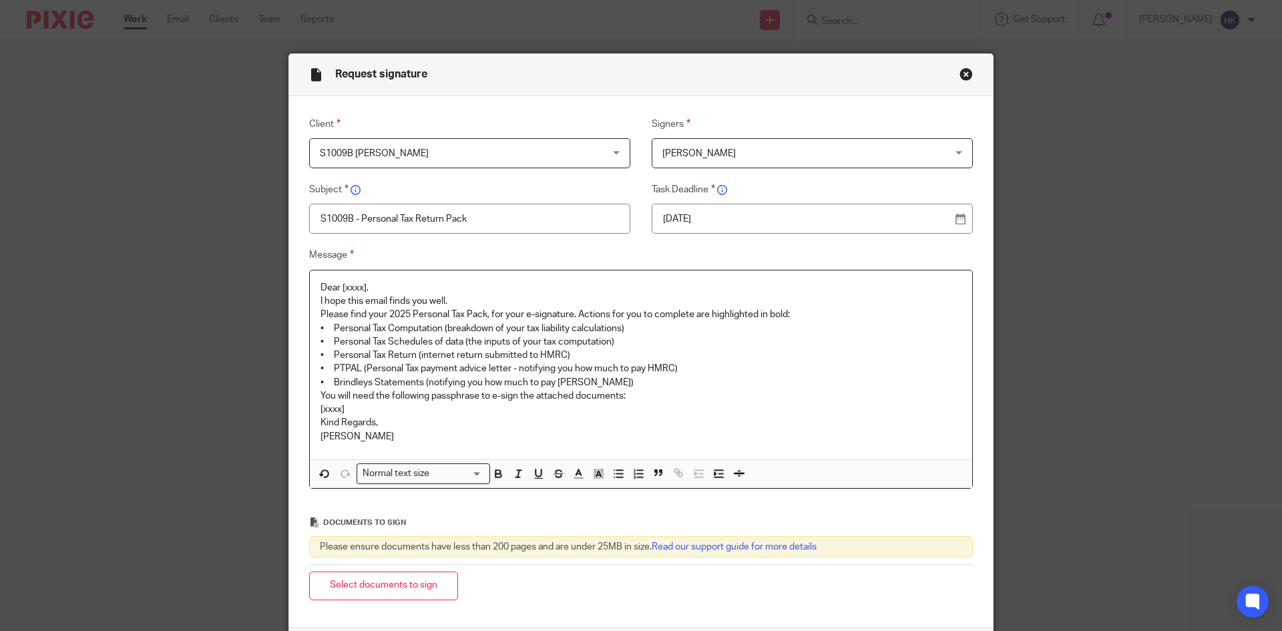
click at [390, 289] on p "Dear [xxxx]," at bounding box center [641, 287] width 641 height 13
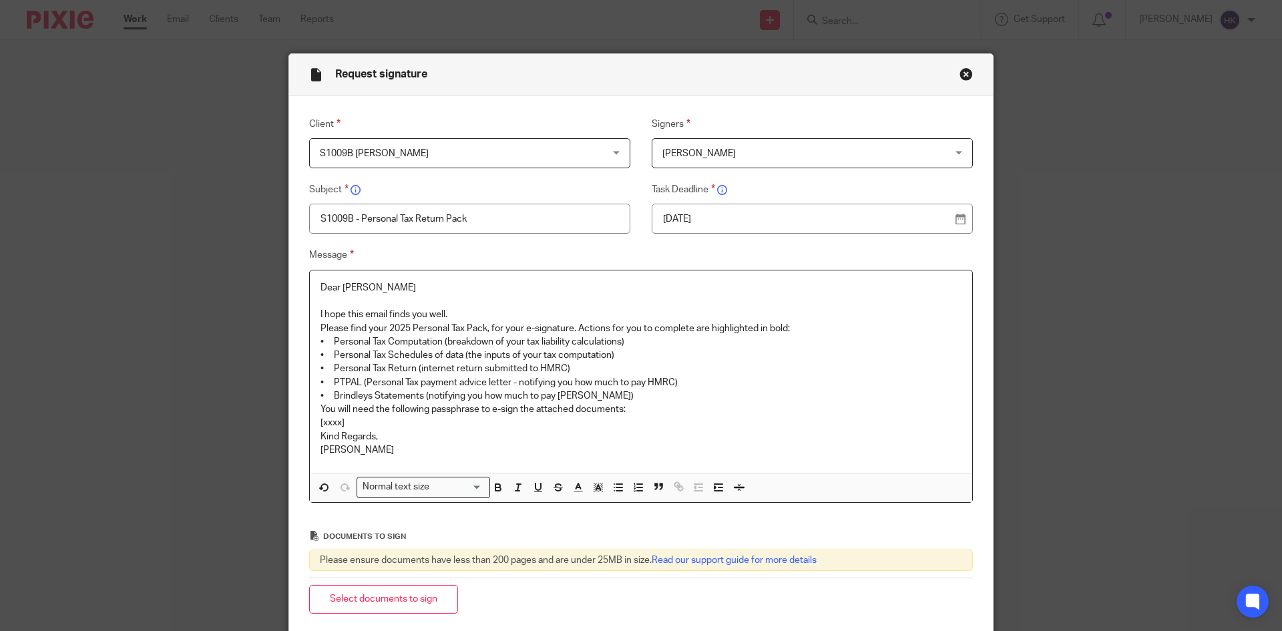
click at [449, 313] on p "I hope this email finds you well." at bounding box center [641, 314] width 641 height 13
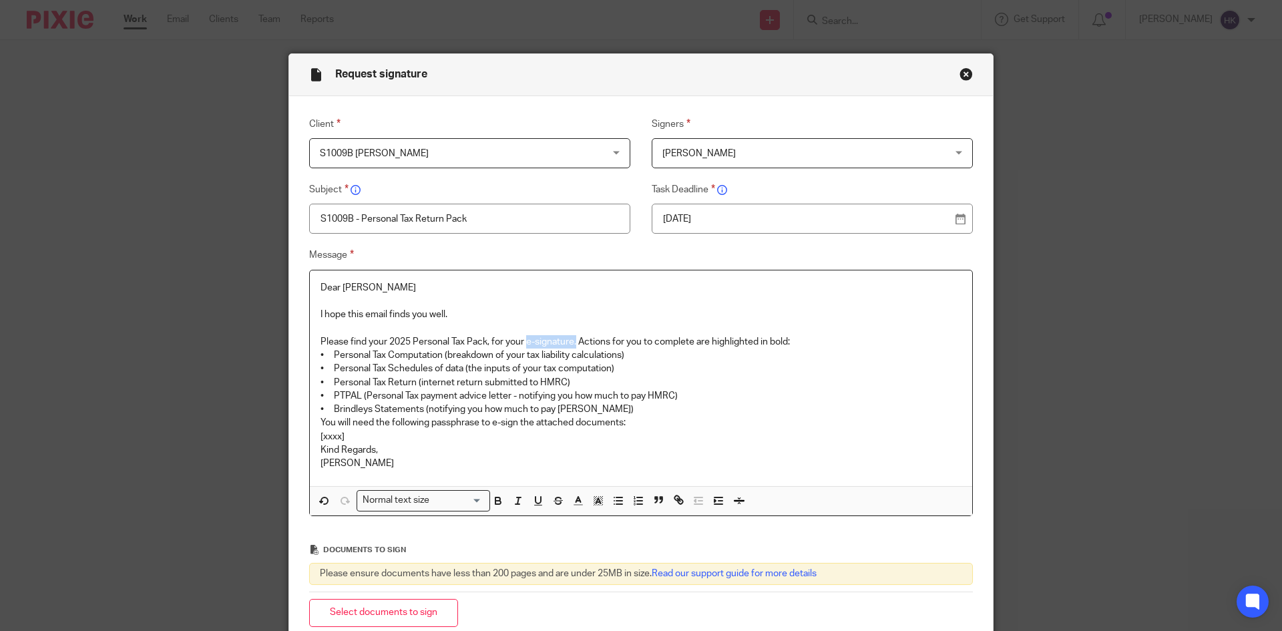
drag, startPoint x: 524, startPoint y: 341, endPoint x: 573, endPoint y: 342, distance: 48.8
click at [573, 342] on p "Please find your 2025 Personal Tax Pack, for your e-signature. Actions for you …" at bounding box center [641, 341] width 641 height 13
click at [819, 342] on p "Please find your 2025 Personal Tax Pack, for your e-signature. Actions for you …" at bounding box center [641, 341] width 641 height 13
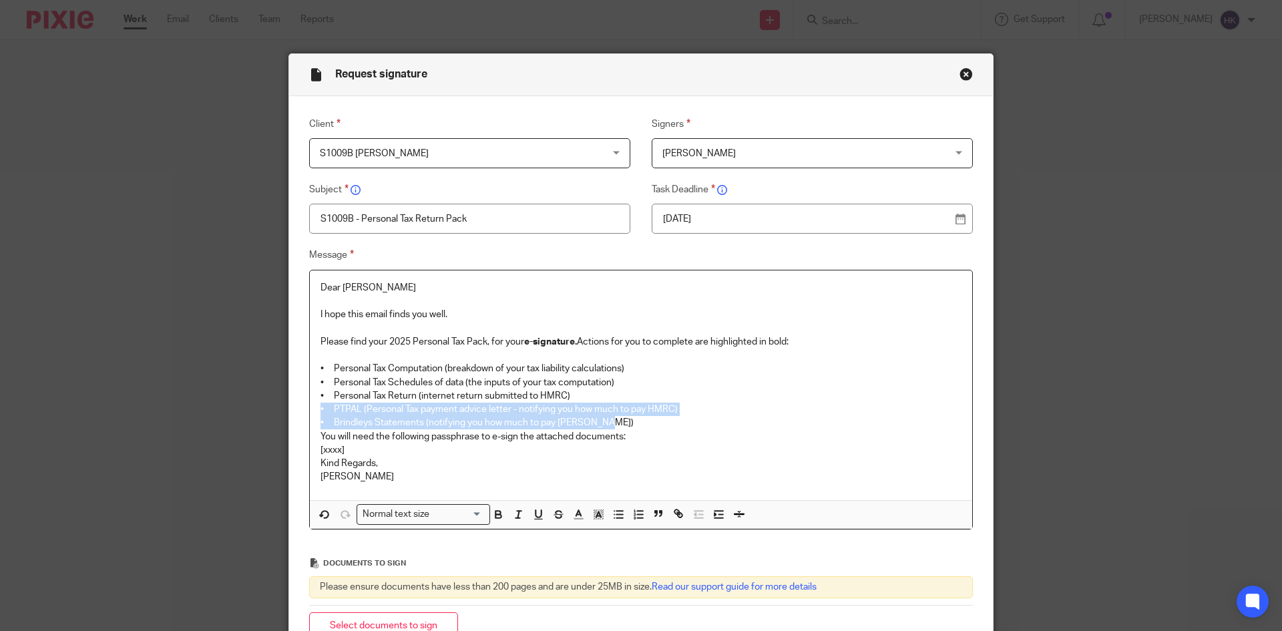
drag, startPoint x: 314, startPoint y: 408, endPoint x: 618, endPoint y: 427, distance: 305.1
click at [618, 427] on div "Dear Navdeep I hope this email finds you well. Please find your 2025 Personal T…" at bounding box center [641, 385] width 662 height 230
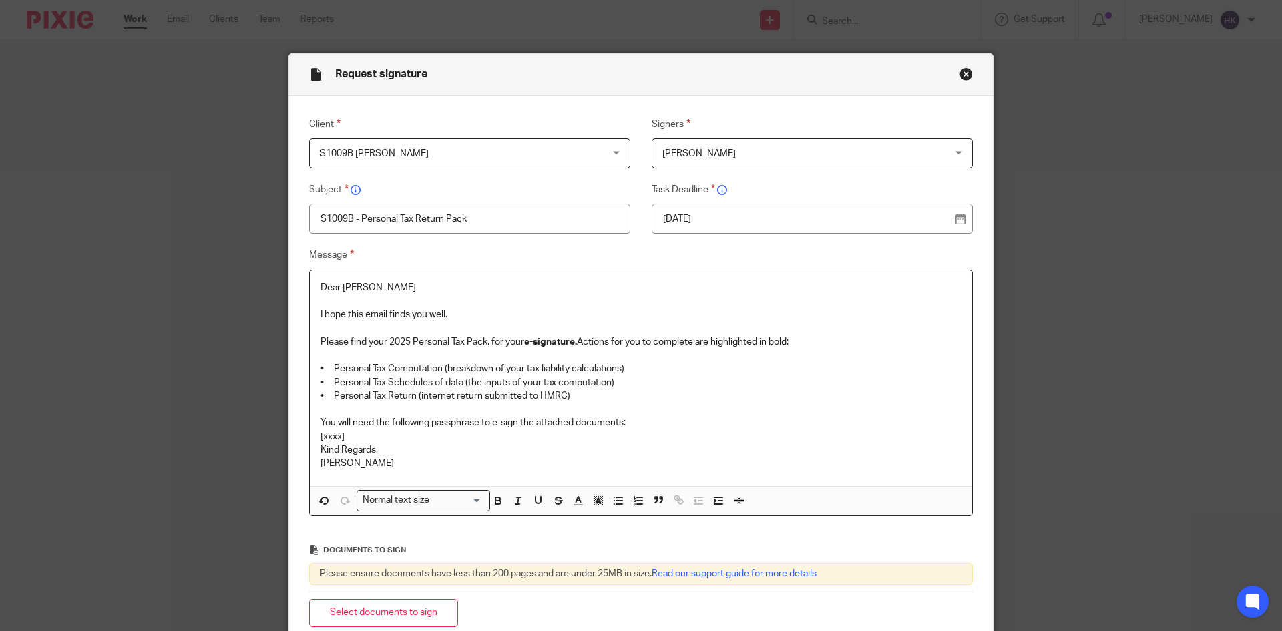
click at [636, 419] on p "You will need the following passphrase to e-sign the attached documents:" at bounding box center [641, 422] width 641 height 13
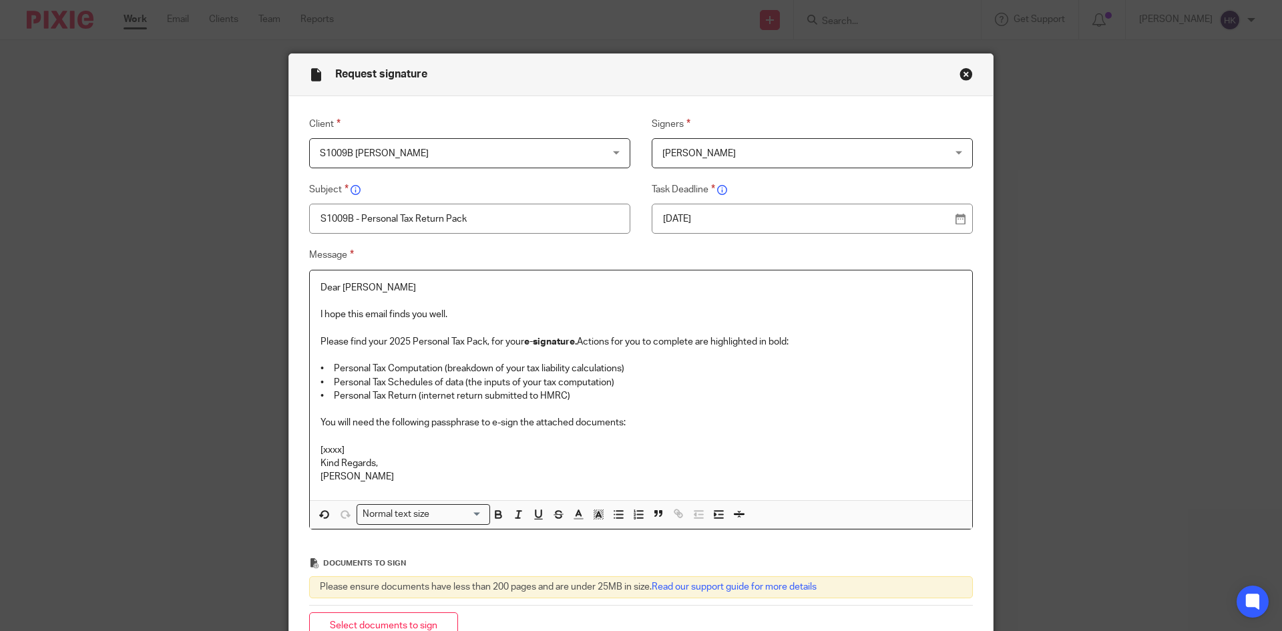
click at [348, 439] on p at bounding box center [641, 436] width 641 height 13
click at [363, 450] on p "[xxxx]" at bounding box center [641, 449] width 641 height 13
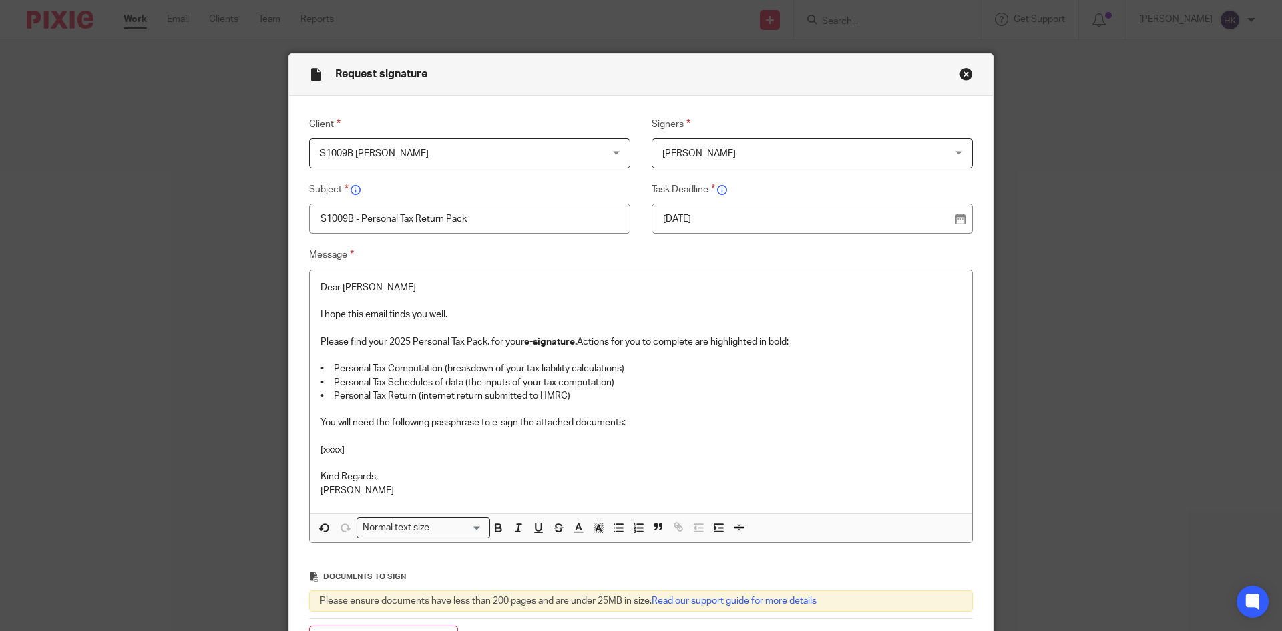
click at [347, 449] on p "[xxxx]" at bounding box center [641, 449] width 641 height 13
drag, startPoint x: 465, startPoint y: 448, endPoint x: 309, endPoint y: 455, distance: 156.4
click at [310, 455] on div "Dear Navdeep I hope this email finds you well. Please find your 2025 Personal T…" at bounding box center [641, 391] width 662 height 243
click at [395, 528] on div "Normal text size" at bounding box center [420, 526] width 126 height 17
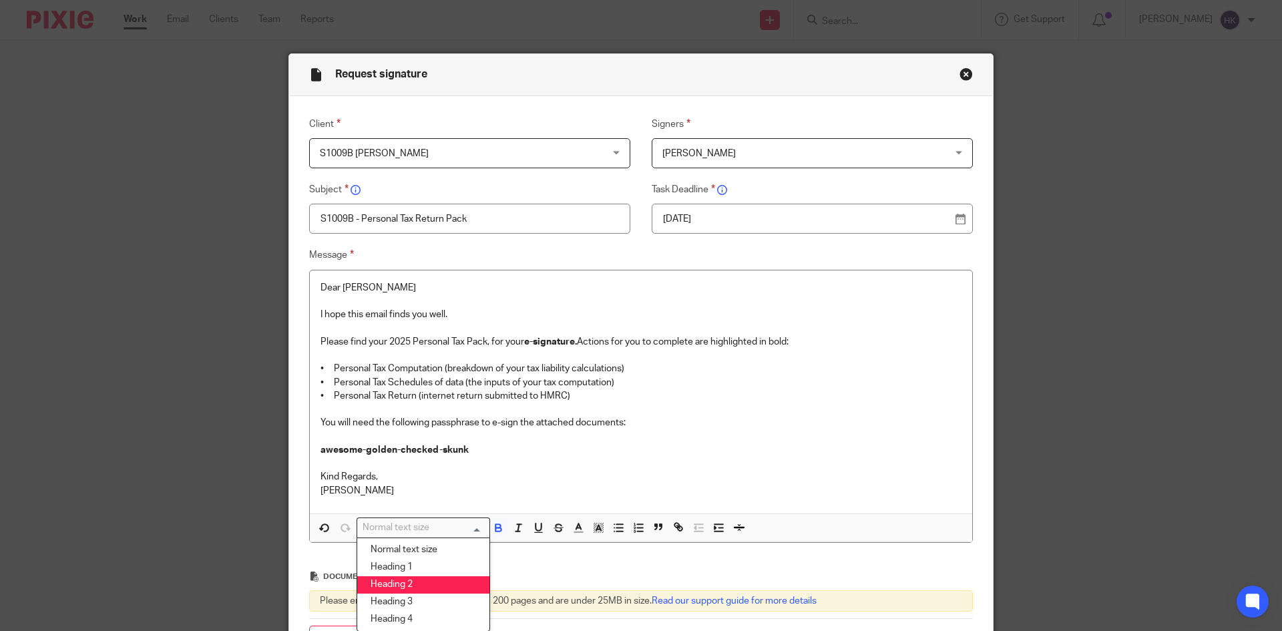
click at [411, 585] on li "Heading 2" at bounding box center [423, 584] width 132 height 17
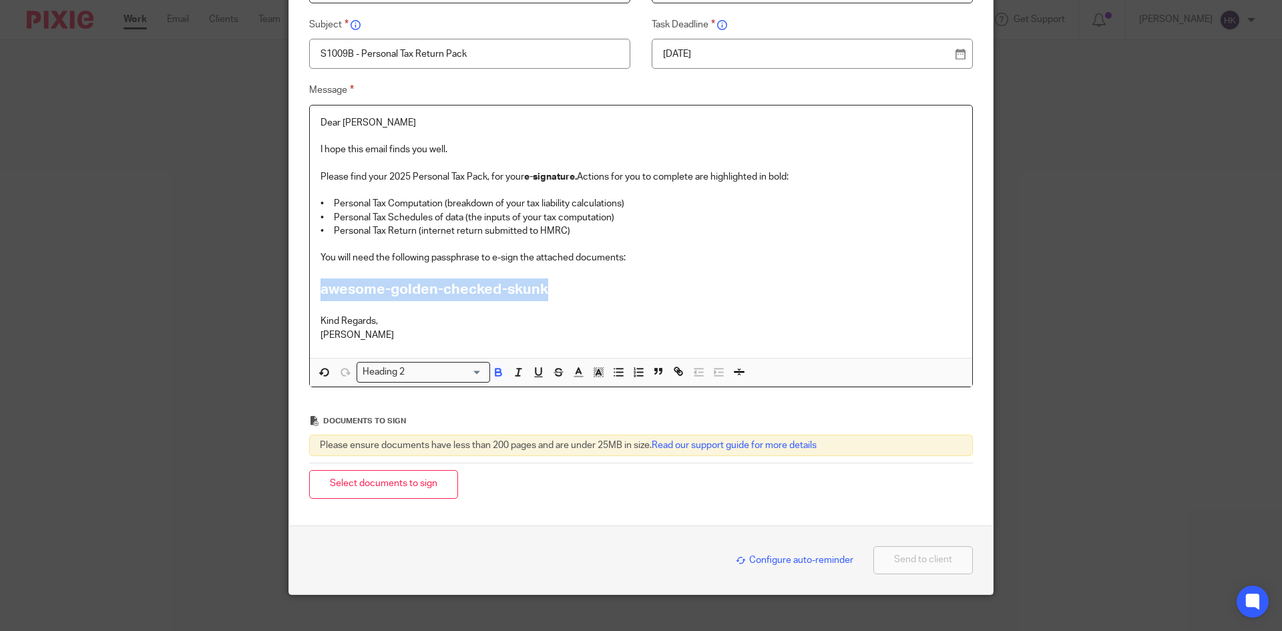
scroll to position [182, 0]
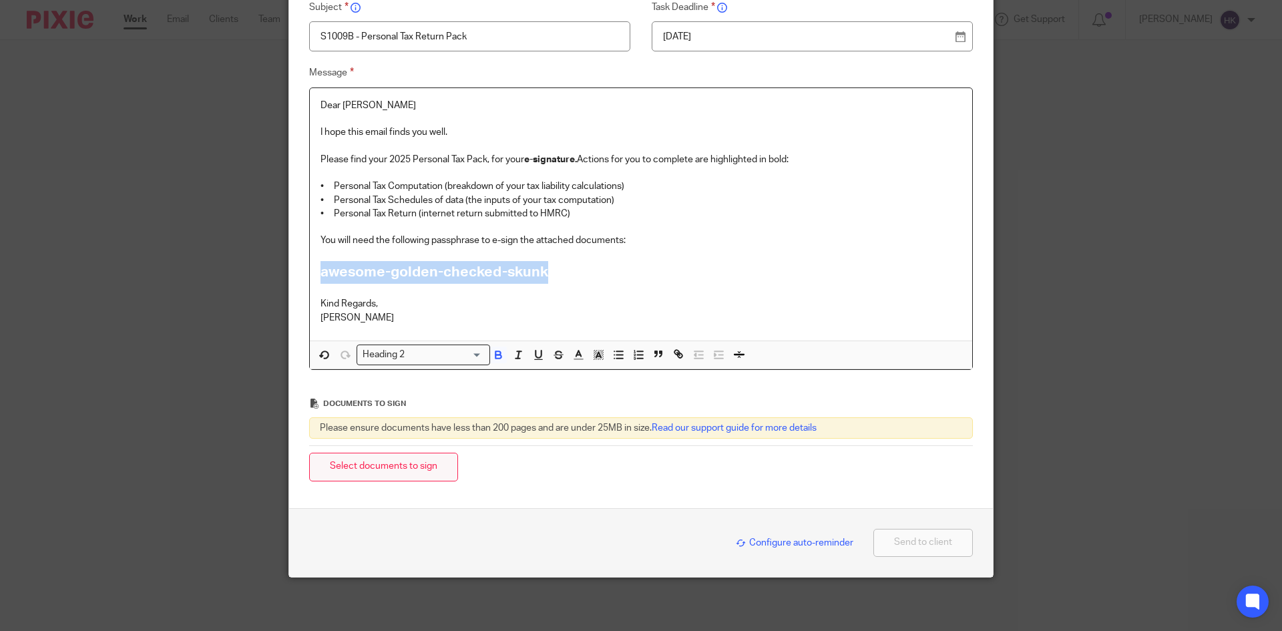
click at [404, 470] on button "Select documents to sign" at bounding box center [383, 467] width 149 height 29
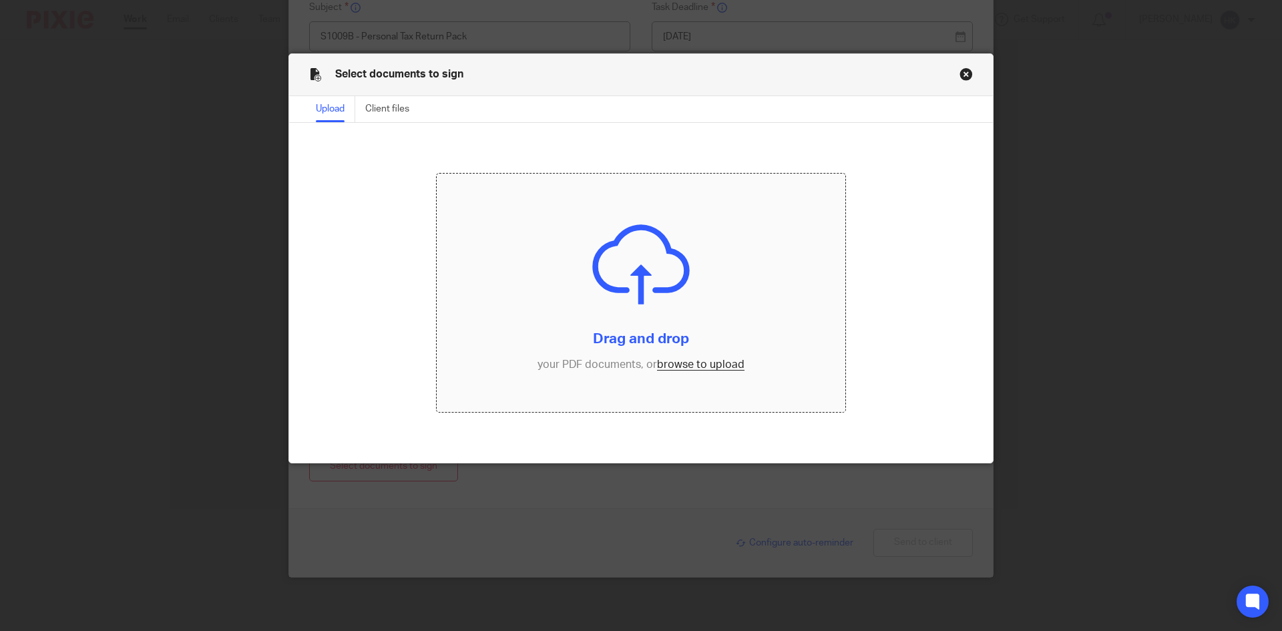
click at [677, 367] on input "file" at bounding box center [641, 293] width 409 height 239
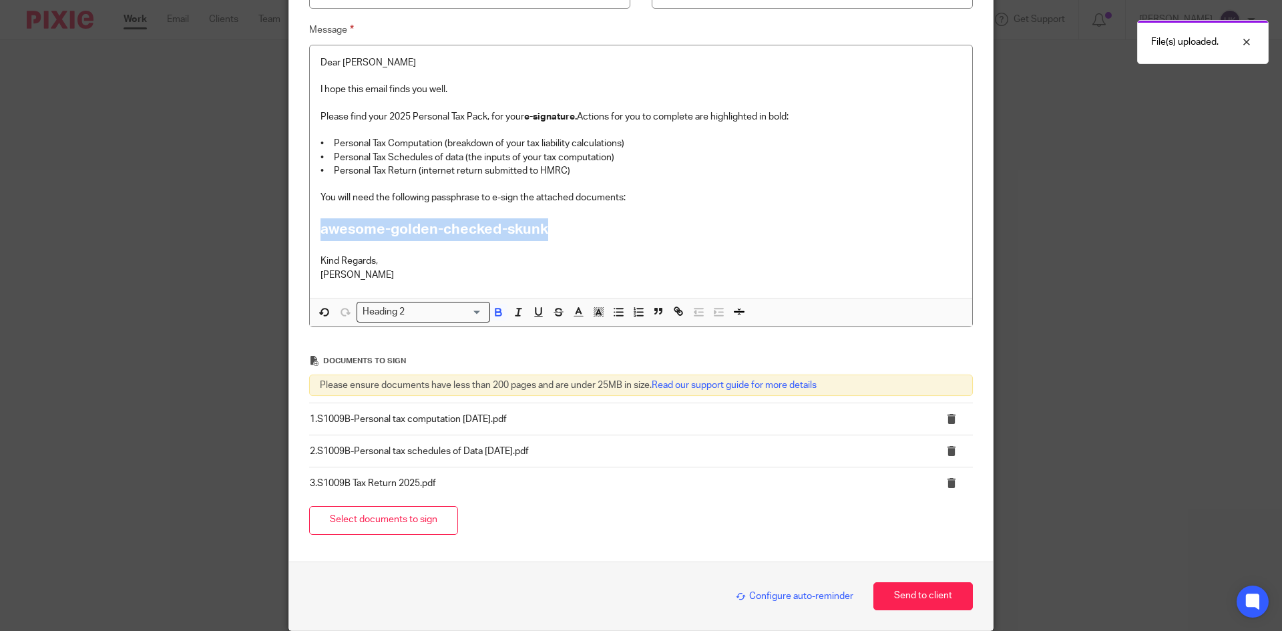
scroll to position [278, 0]
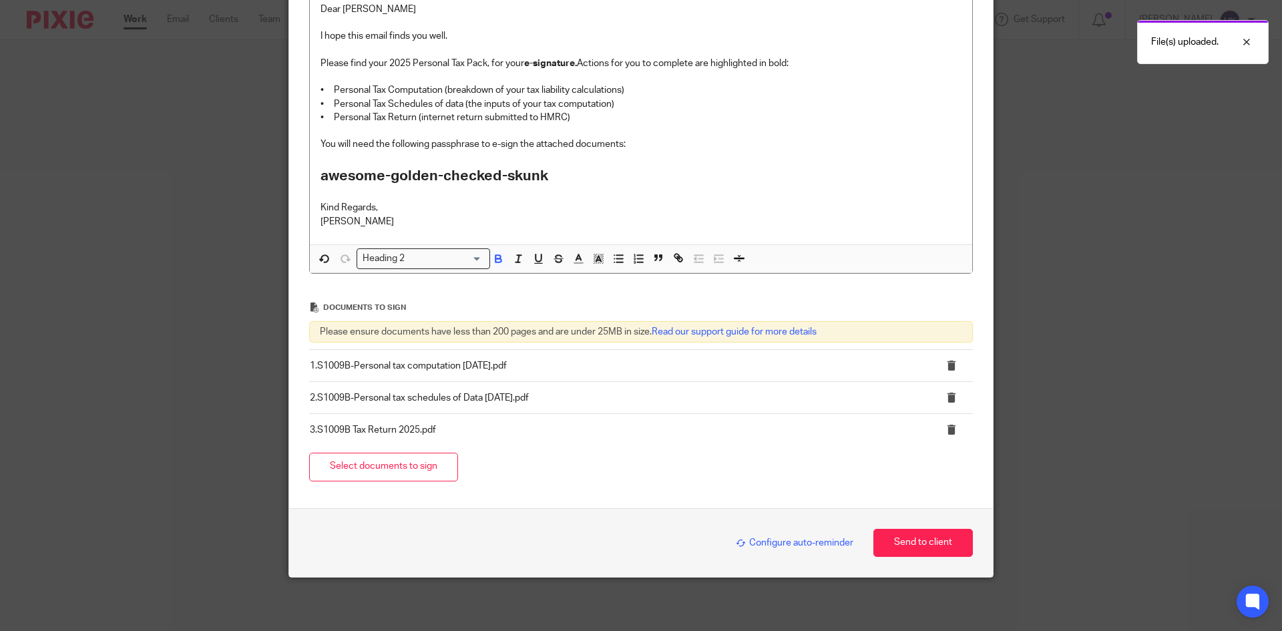
click at [786, 538] on span "Configure auto-reminder" at bounding box center [795, 542] width 118 height 9
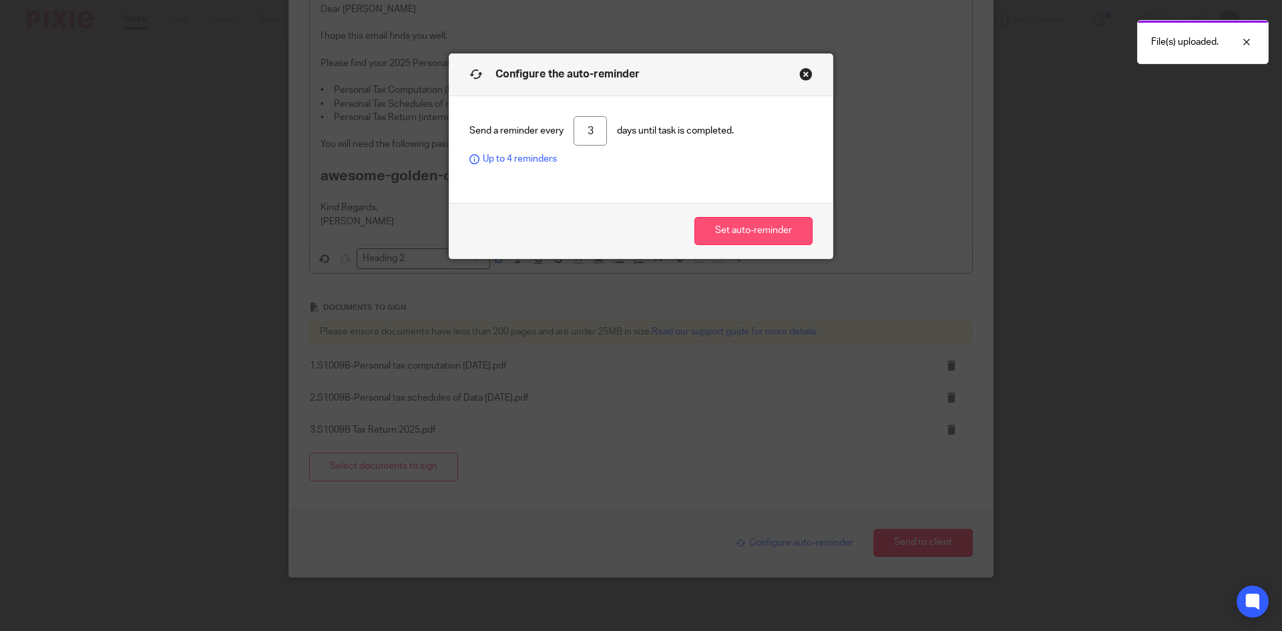
click at [724, 238] on button "Set auto-reminder" at bounding box center [754, 231] width 118 height 29
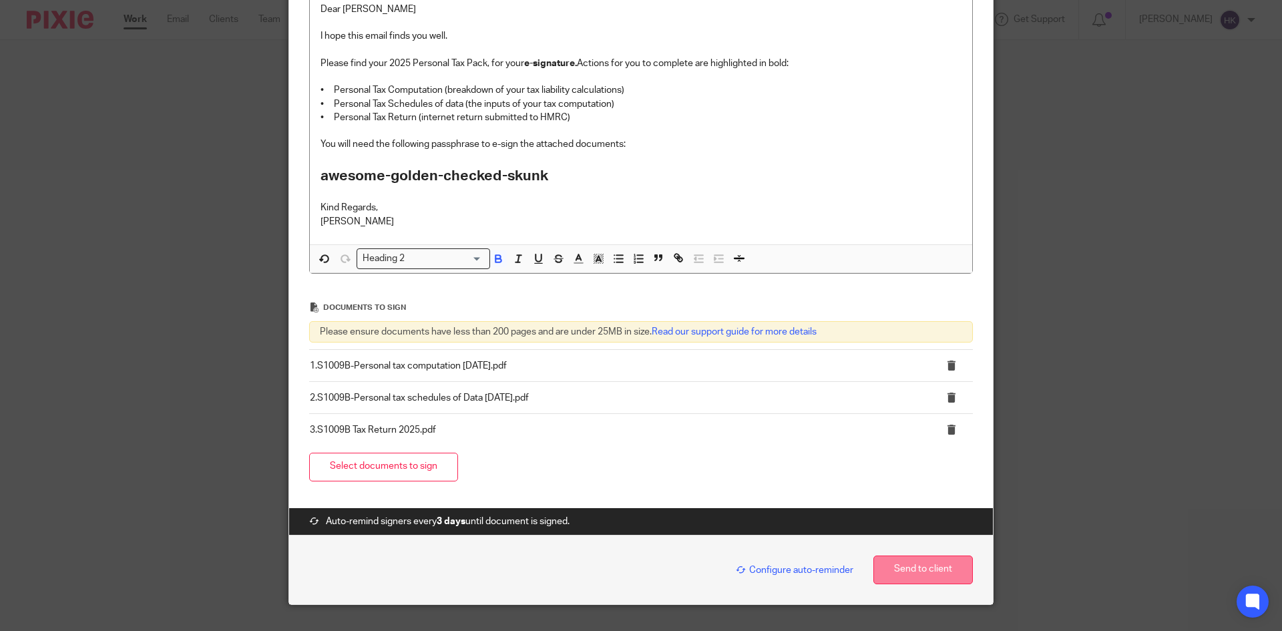
click at [911, 570] on button "Send to client" at bounding box center [924, 570] width 100 height 29
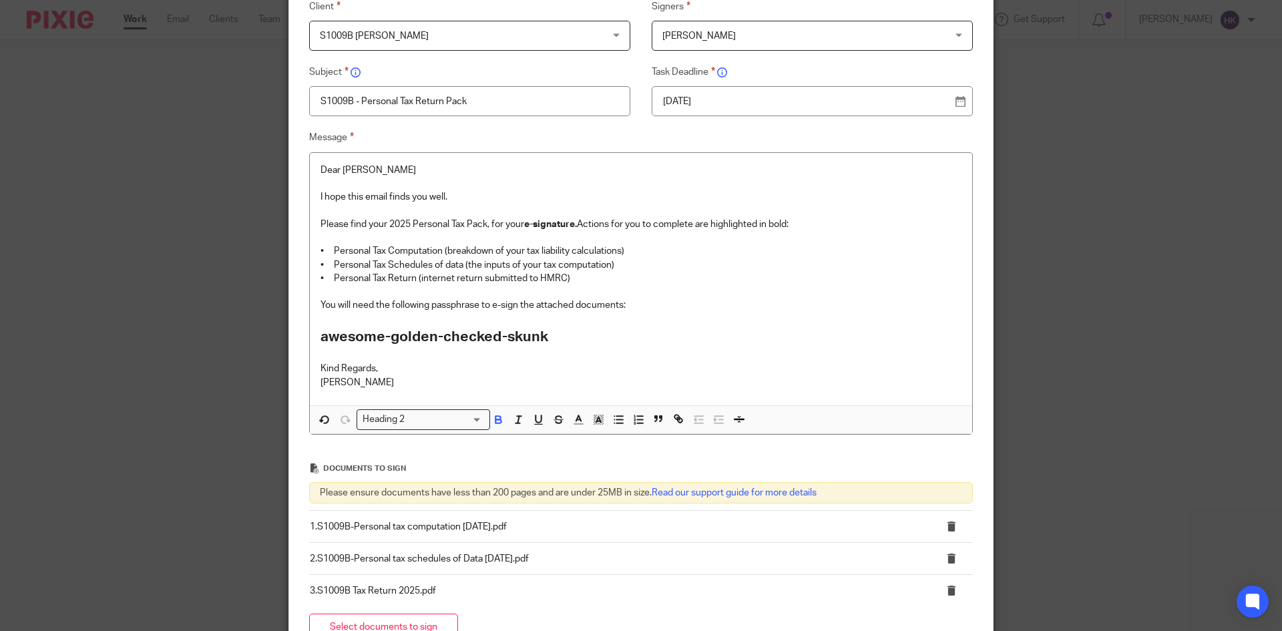
scroll to position [0, 0]
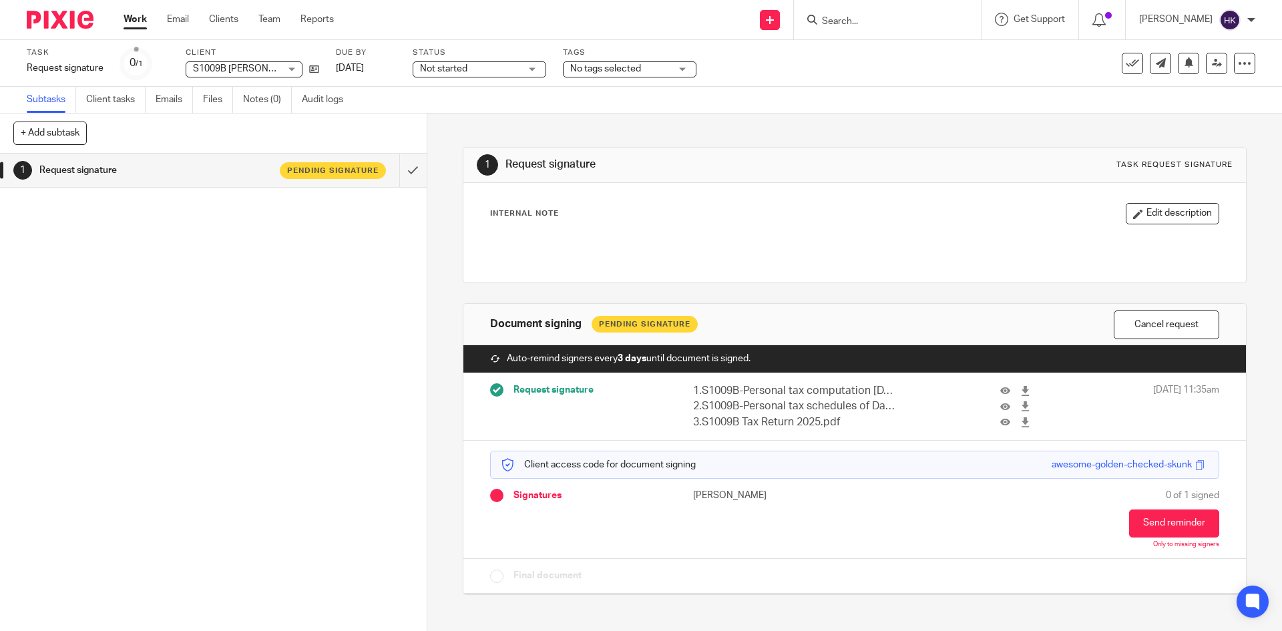
click at [50, 27] on img at bounding box center [60, 20] width 67 height 18
